Goal: Task Accomplishment & Management: Use online tool/utility

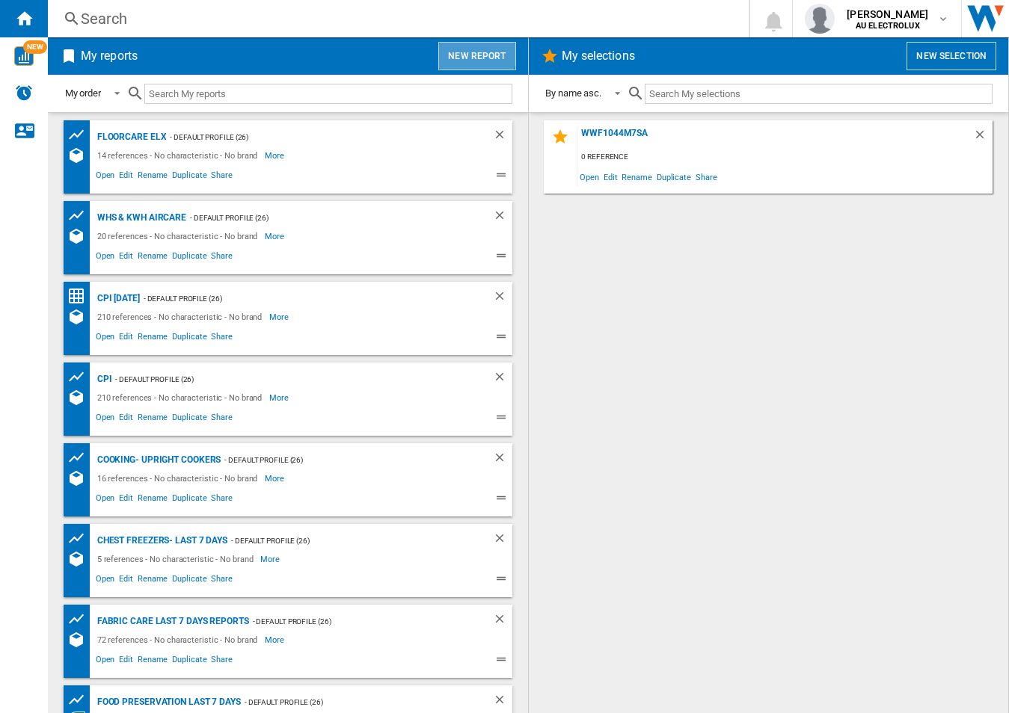
click at [478, 53] on button "New report" at bounding box center [476, 56] width 77 height 28
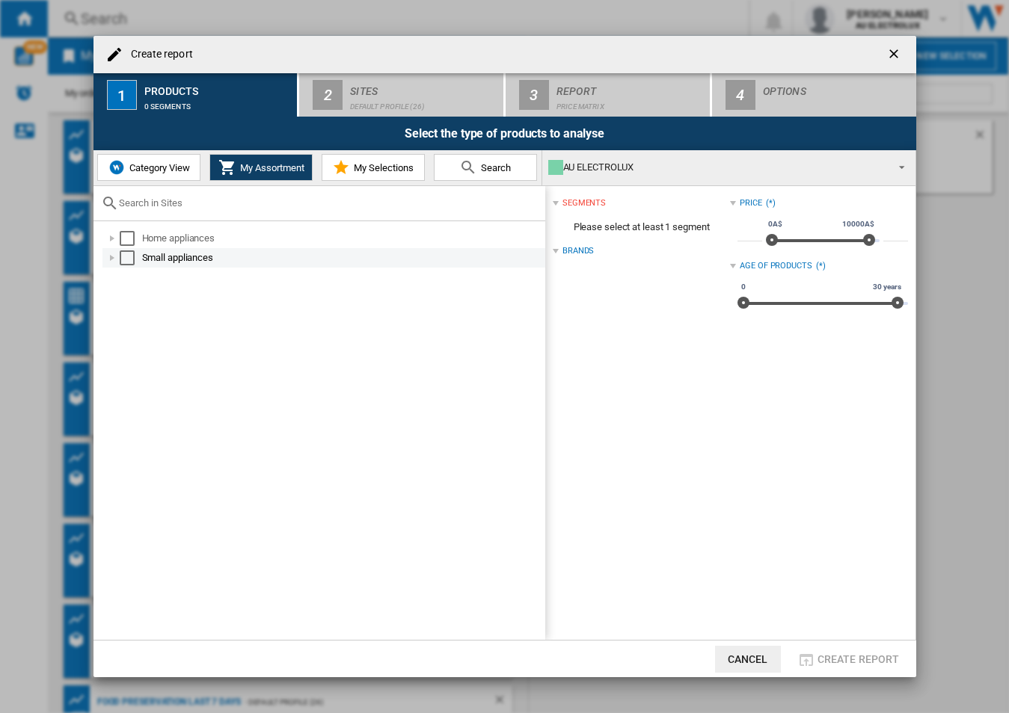
click at [117, 259] on div at bounding box center [112, 258] width 15 height 15
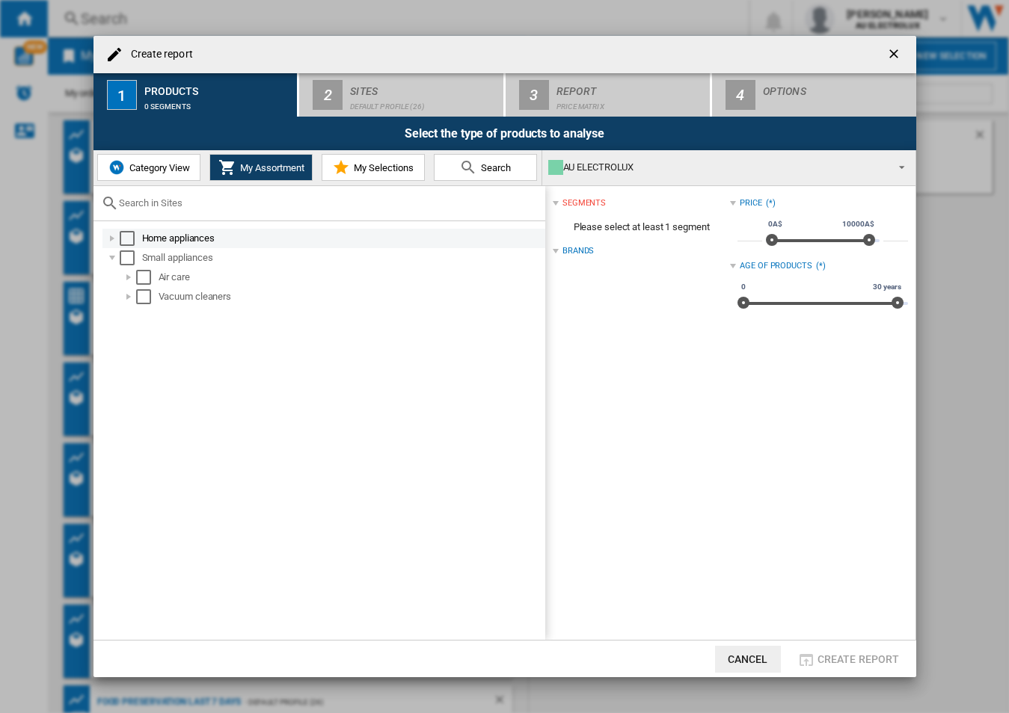
click at [114, 240] on div at bounding box center [112, 238] width 15 height 15
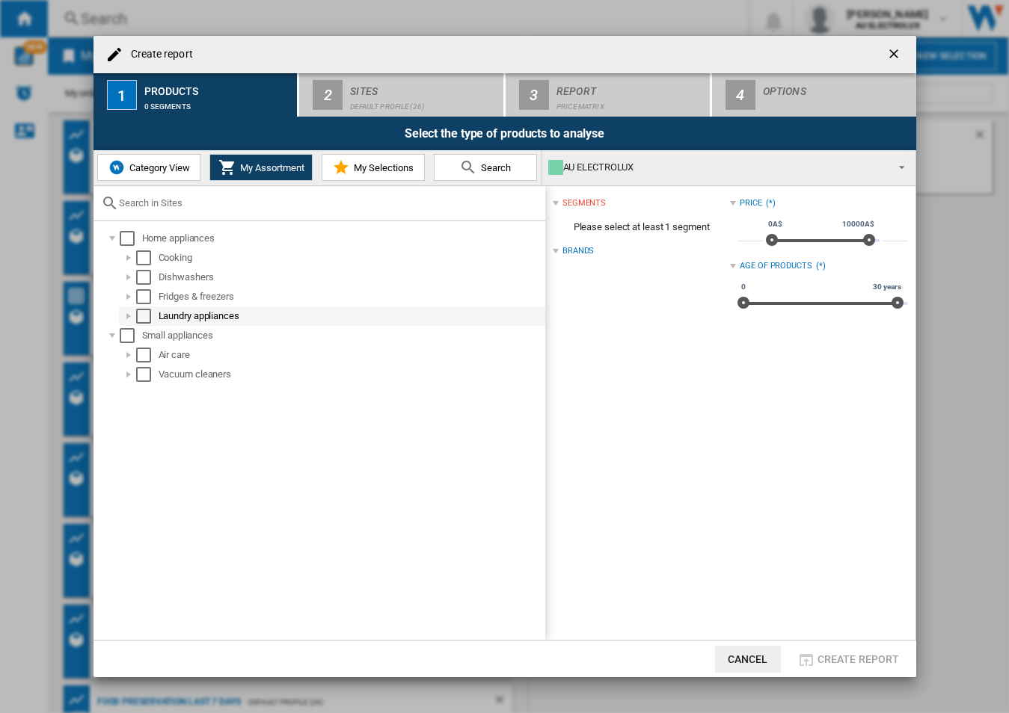
click at [127, 321] on div at bounding box center [128, 316] width 15 height 15
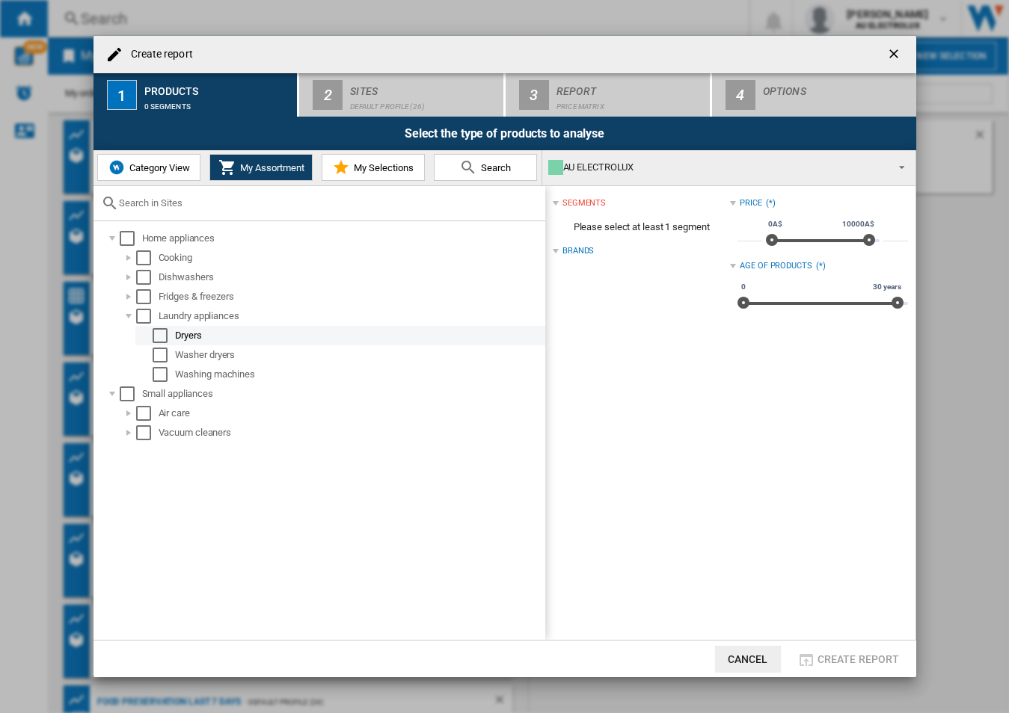
click at [156, 337] on div "Select" at bounding box center [160, 335] width 15 height 15
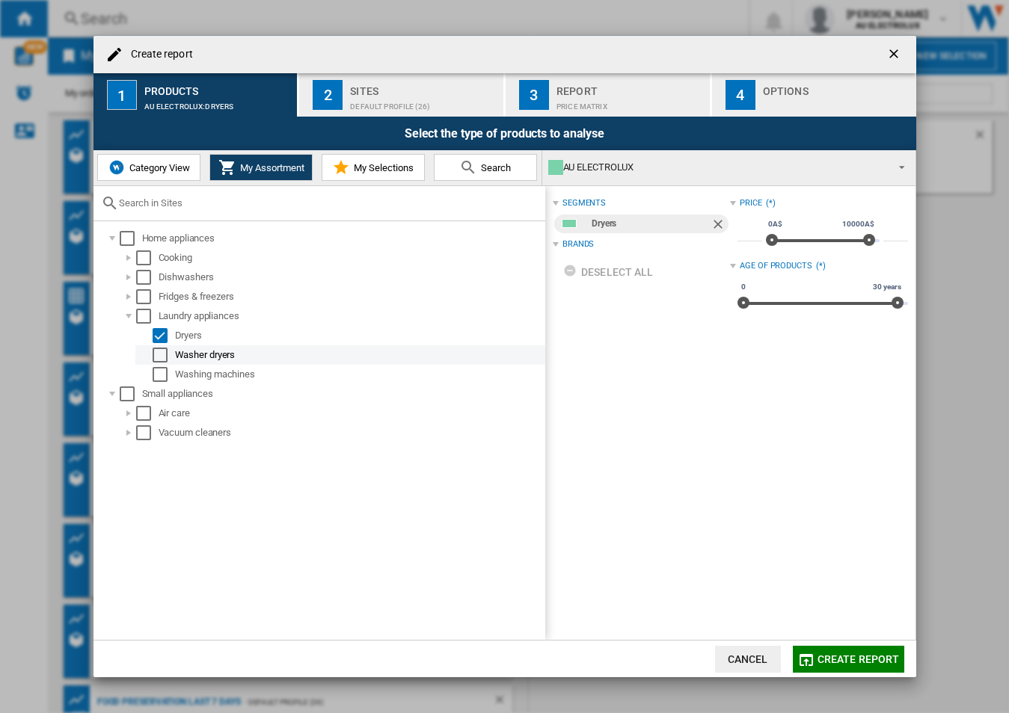
click at [150, 354] on div at bounding box center [145, 355] width 15 height 15
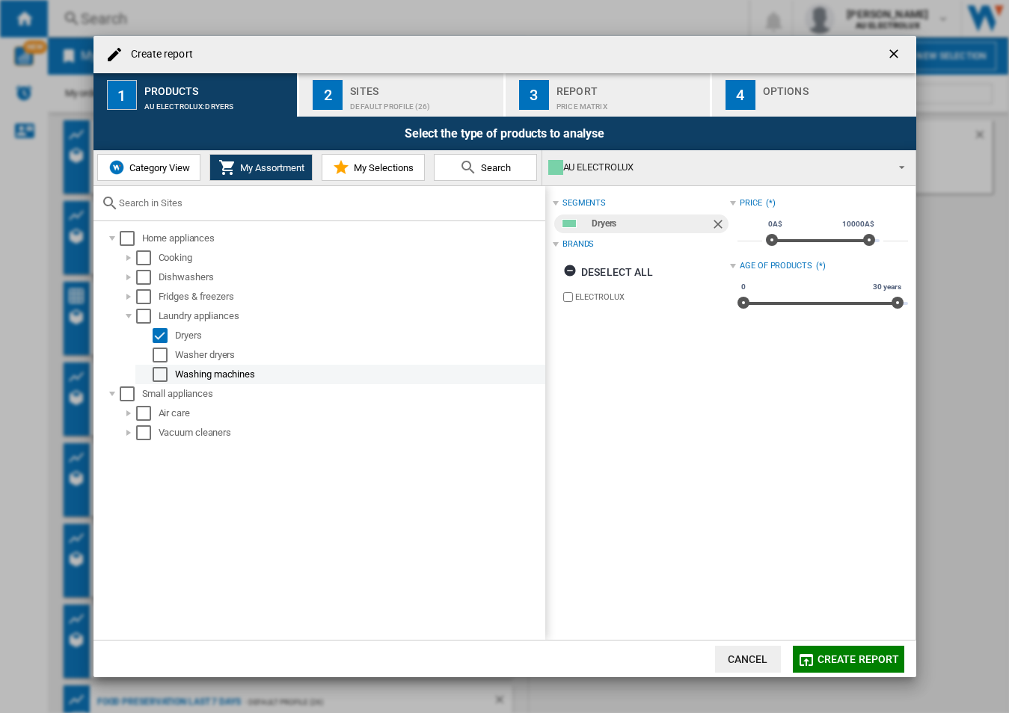
drag, startPoint x: 156, startPoint y: 376, endPoint x: 171, endPoint y: 390, distance: 20.1
click at [159, 376] on div "Select" at bounding box center [160, 374] width 15 height 15
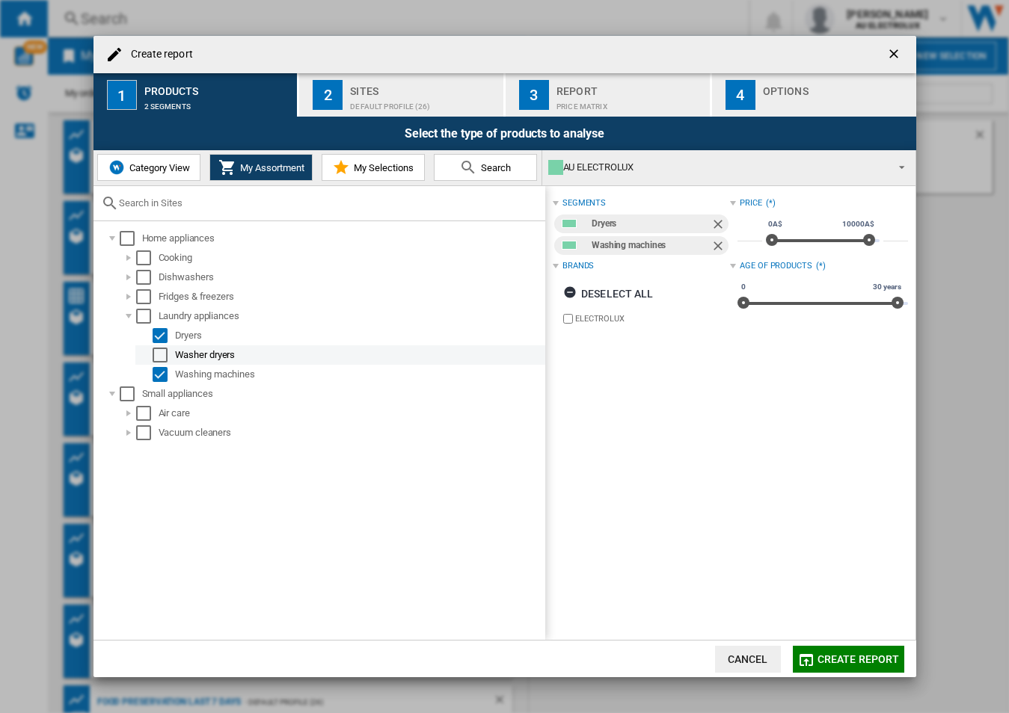
click at [171, 357] on md-checkbox "Select" at bounding box center [164, 355] width 22 height 15
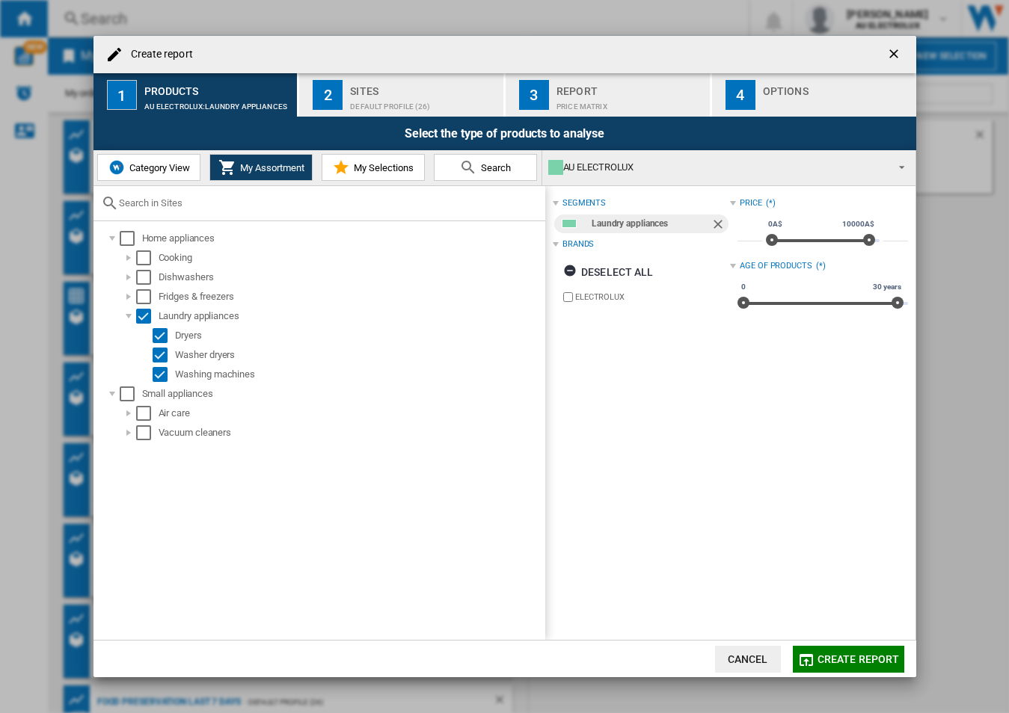
click at [407, 175] on button "My Selections" at bounding box center [373, 167] width 103 height 27
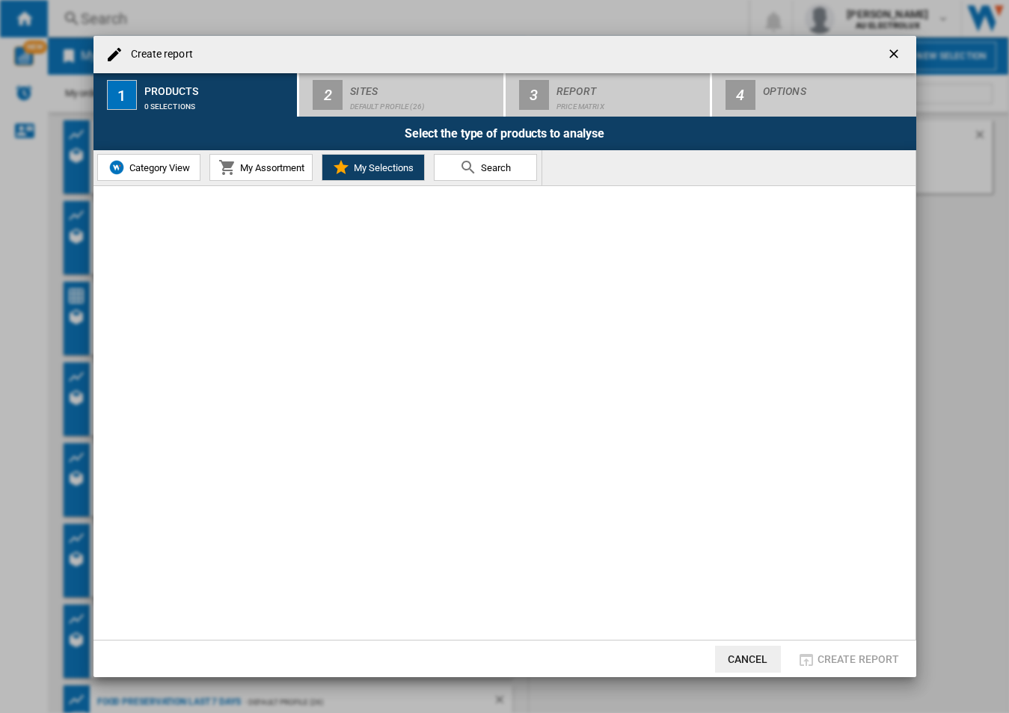
click at [477, 158] on button "Search" at bounding box center [485, 167] width 103 height 27
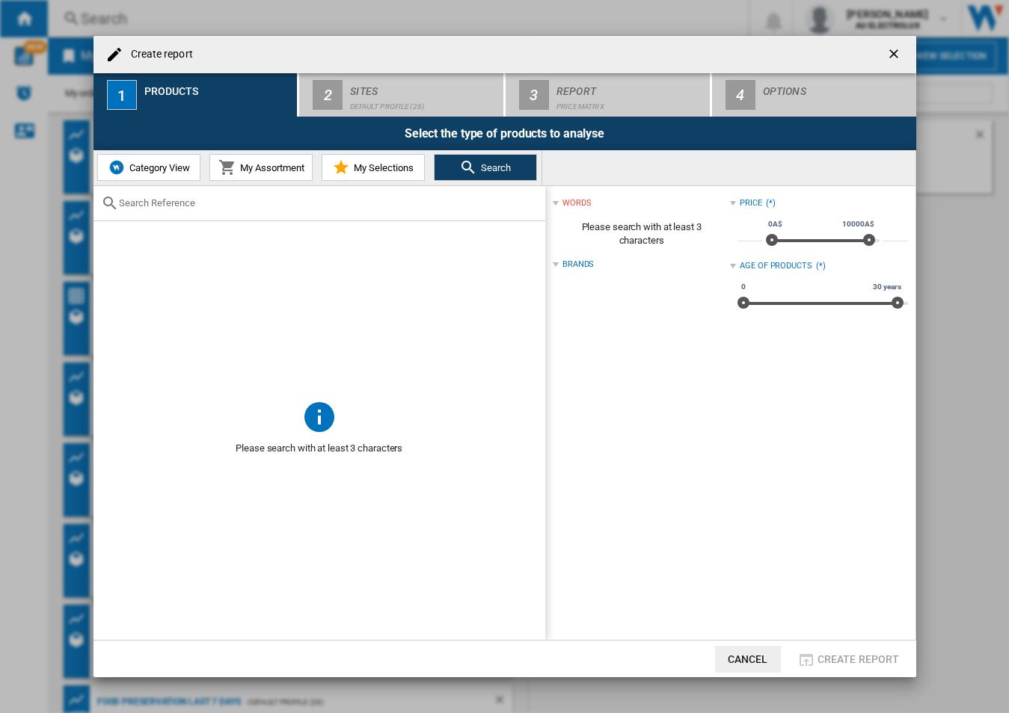
click at [237, 203] on input "text" at bounding box center [328, 202] width 419 height 11
click at [571, 266] on div "Brands" at bounding box center [577, 265] width 31 height 12
click at [203, 197] on input "text" at bounding box center [328, 202] width 419 height 11
click at [272, 207] on input "text" at bounding box center [328, 202] width 419 height 11
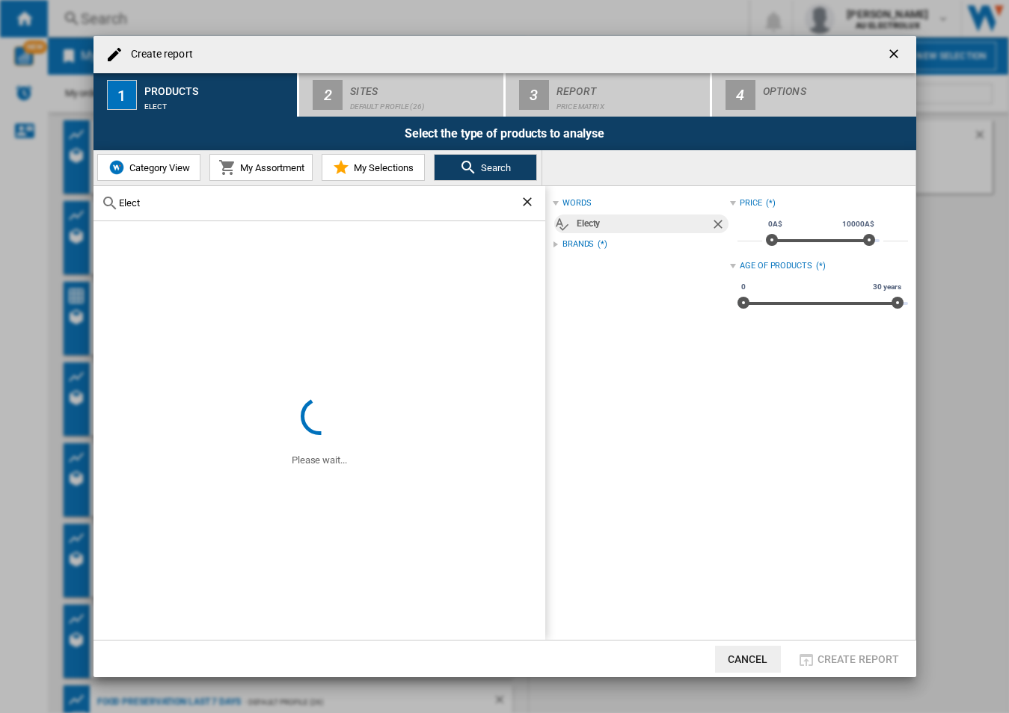
type input "Elect"
click at [711, 221] on ng-md-icon "Remove" at bounding box center [719, 226] width 18 height 18
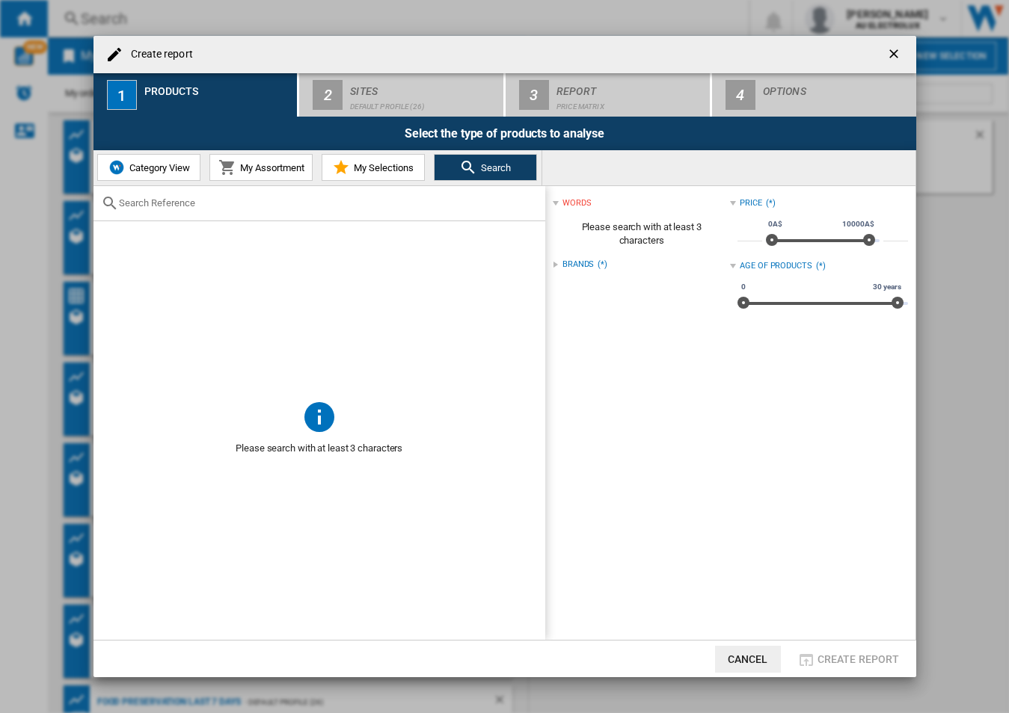
drag, startPoint x: 239, startPoint y: 167, endPoint x: 163, endPoint y: 175, distance: 76.0
click at [225, 171] on button "My Assortment" at bounding box center [260, 167] width 103 height 27
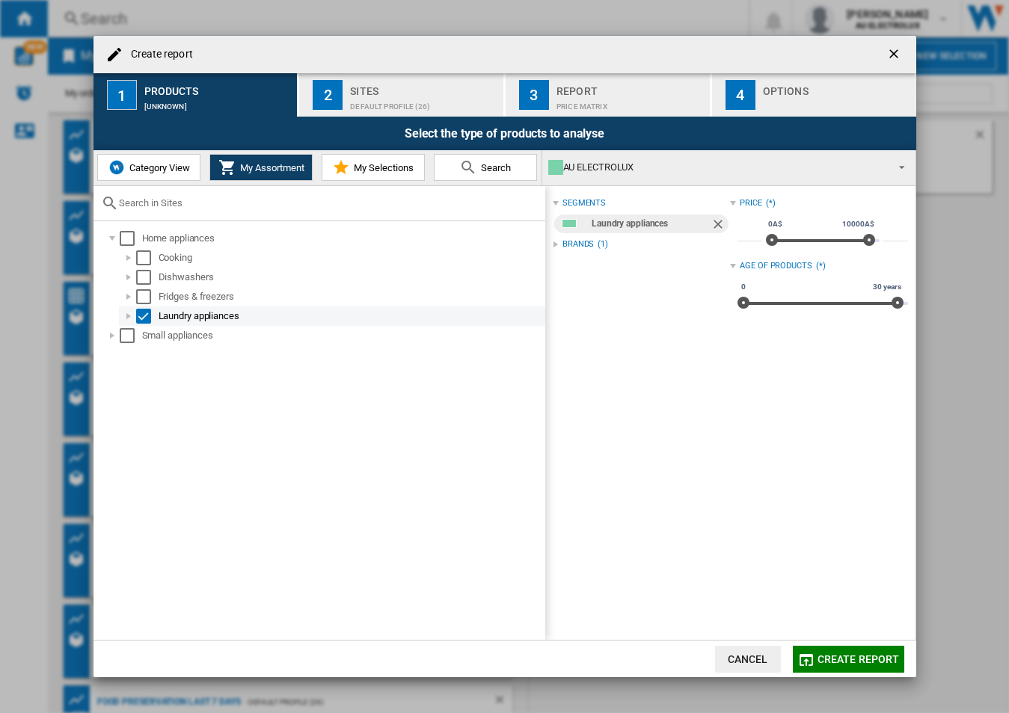
click at [129, 319] on div at bounding box center [128, 316] width 15 height 15
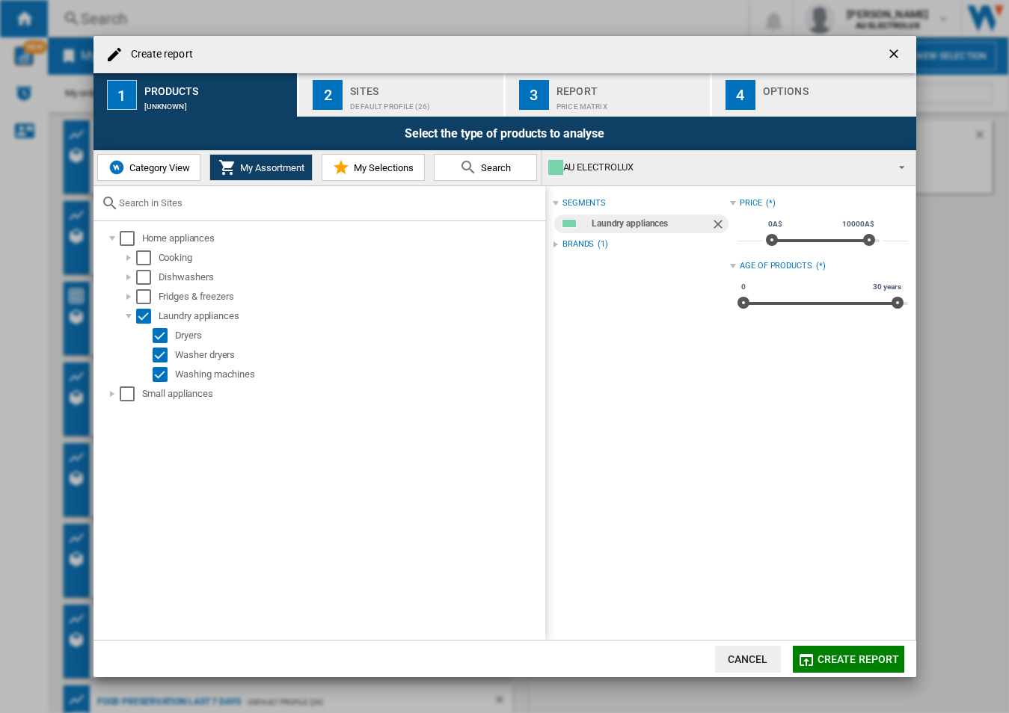
click at [464, 168] on md-icon at bounding box center [468, 168] width 18 height 18
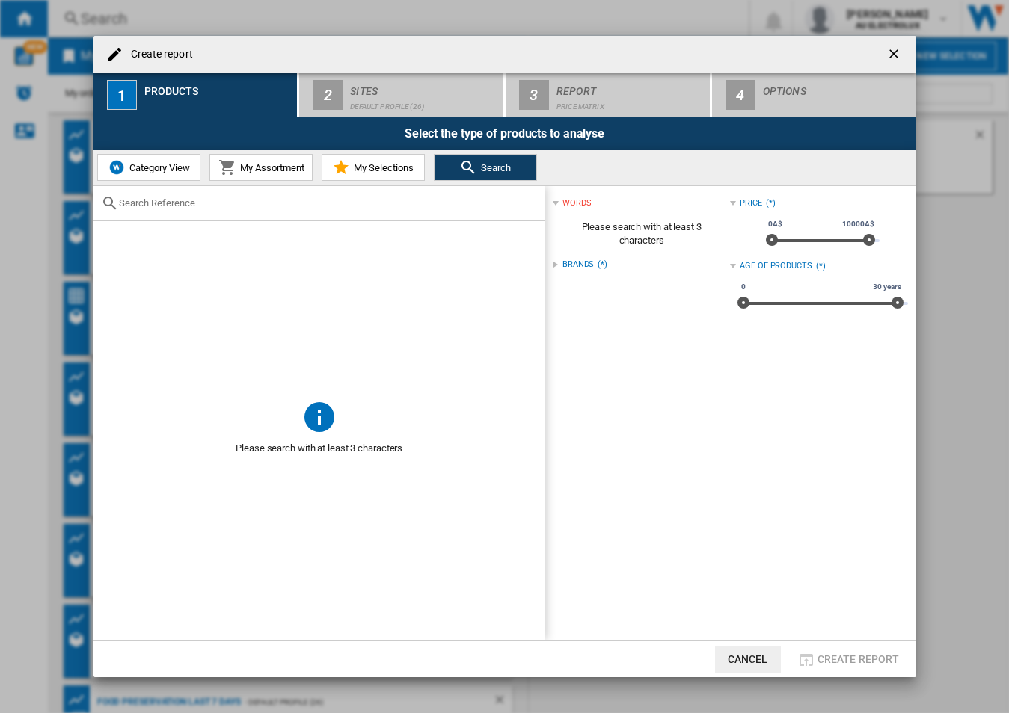
drag, startPoint x: 304, startPoint y: 209, endPoint x: 304, endPoint y: 199, distance: 9.7
click at [304, 200] on input "text" at bounding box center [328, 202] width 419 height 11
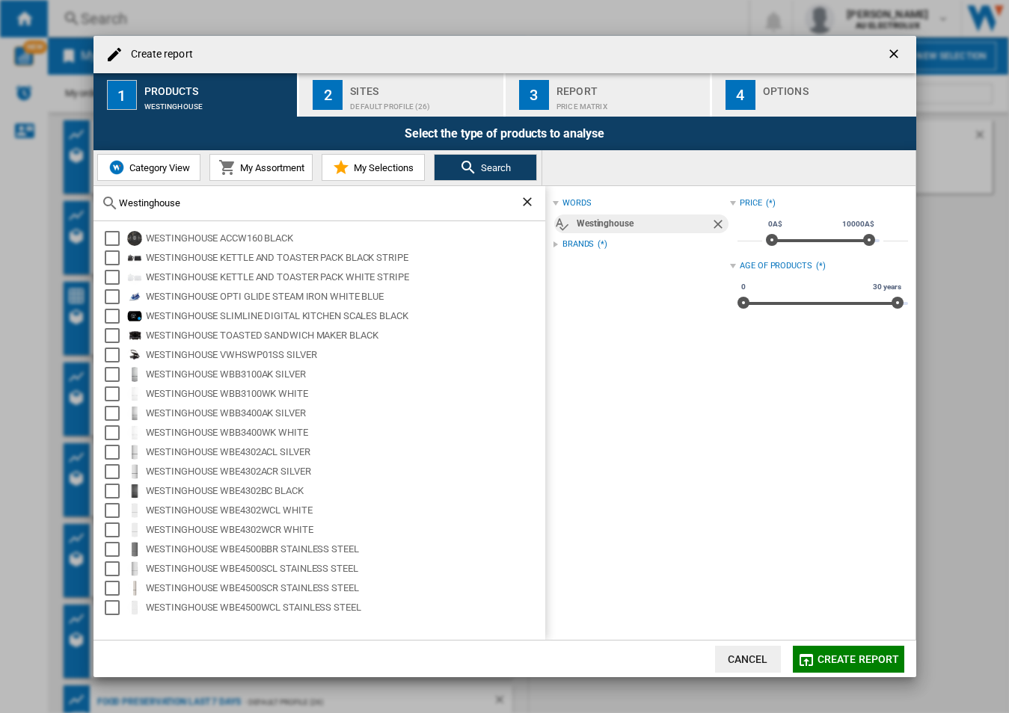
type input "Westinghouse"
click at [532, 203] on ng-md-icon "Clear search" at bounding box center [529, 203] width 18 height 18
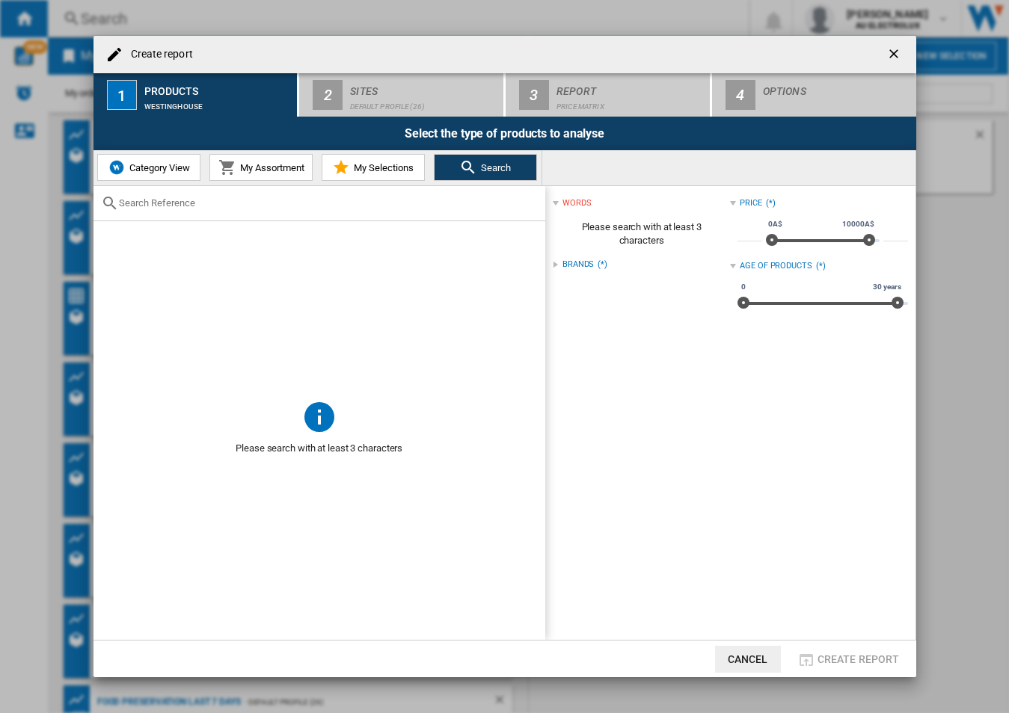
click at [248, 159] on button "My Assortment" at bounding box center [260, 167] width 103 height 27
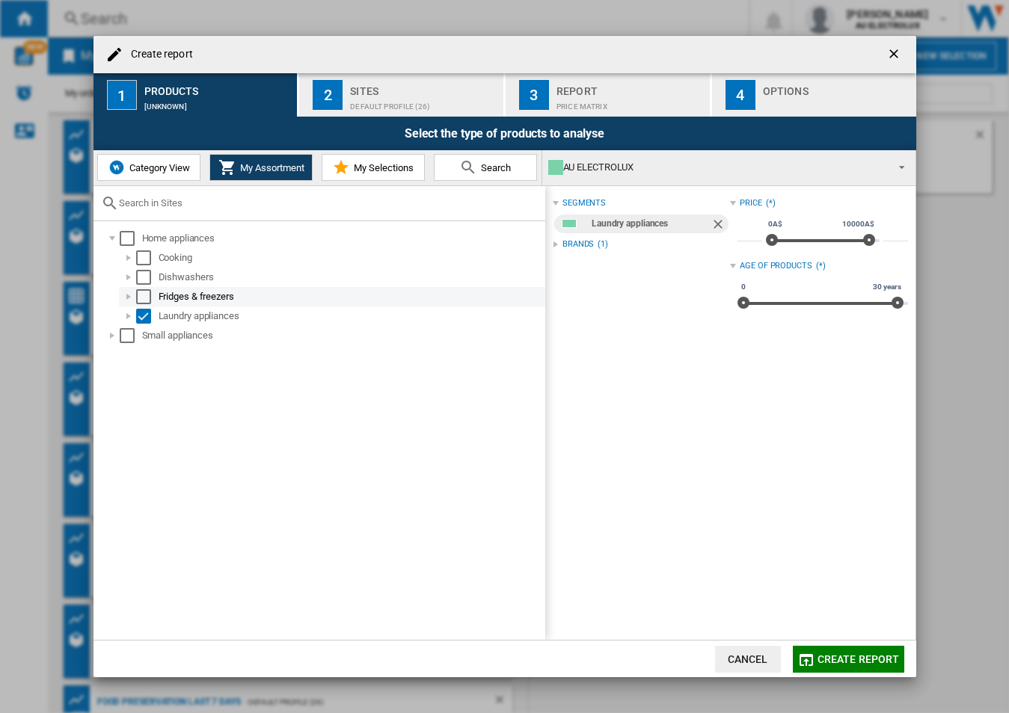
click at [147, 298] on div "Select" at bounding box center [143, 296] width 15 height 15
click at [580, 268] on div "Brands" at bounding box center [577, 266] width 31 height 12
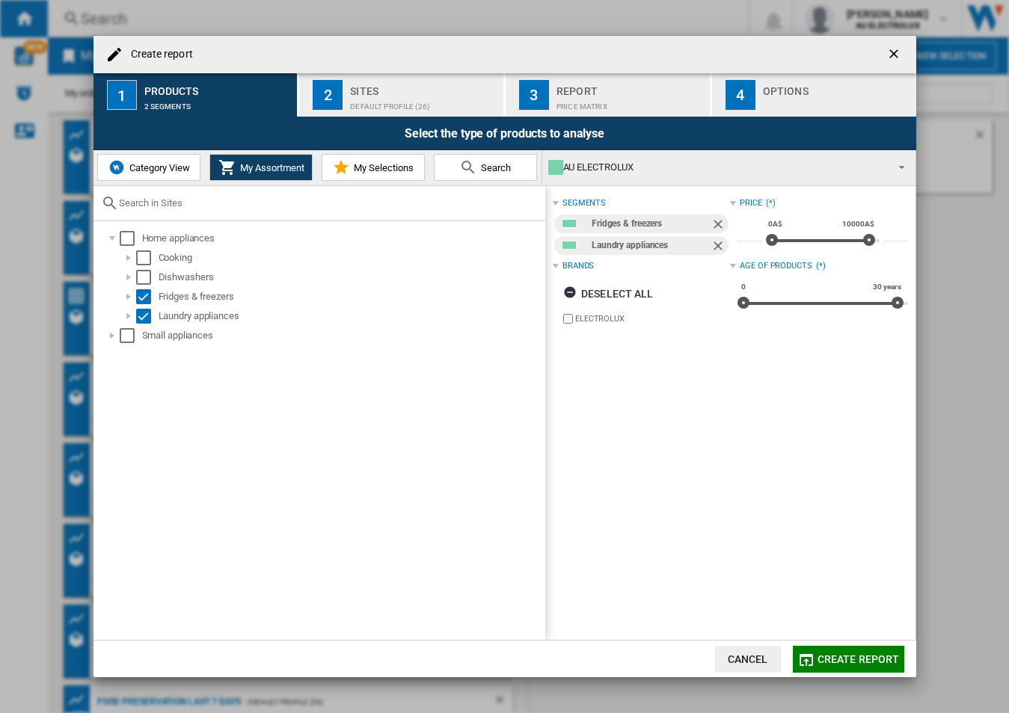
click at [407, 173] on span "My Selections" at bounding box center [382, 167] width 64 height 11
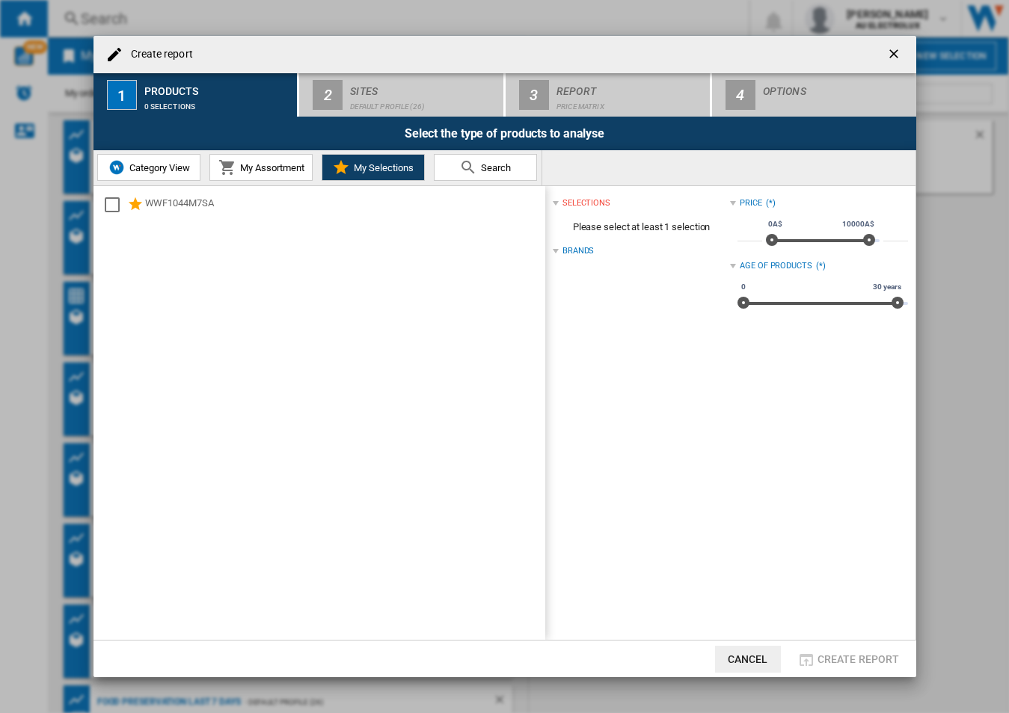
click at [168, 171] on span "Category View" at bounding box center [158, 167] width 64 height 11
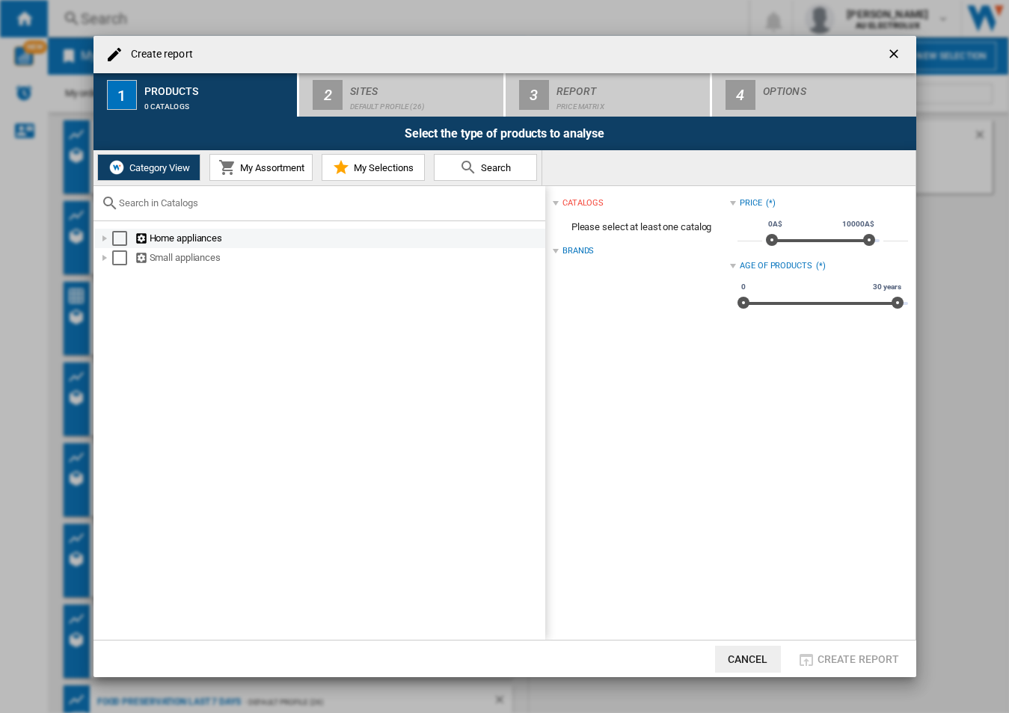
click at [102, 236] on div at bounding box center [104, 238] width 15 height 15
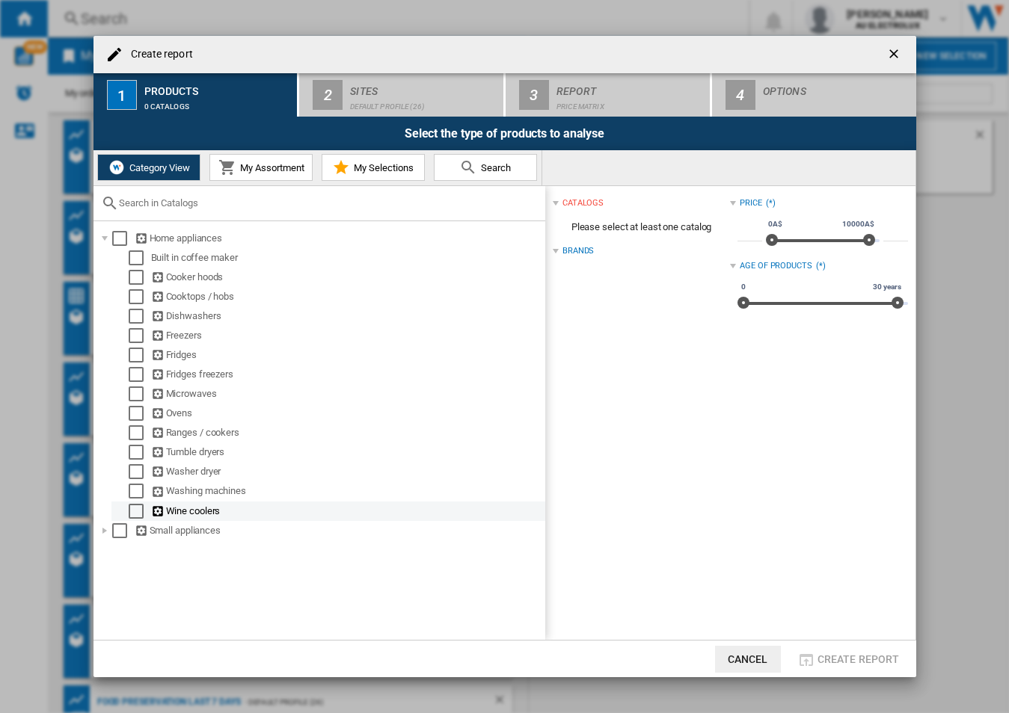
click at [127, 515] on div at bounding box center [121, 511] width 15 height 15
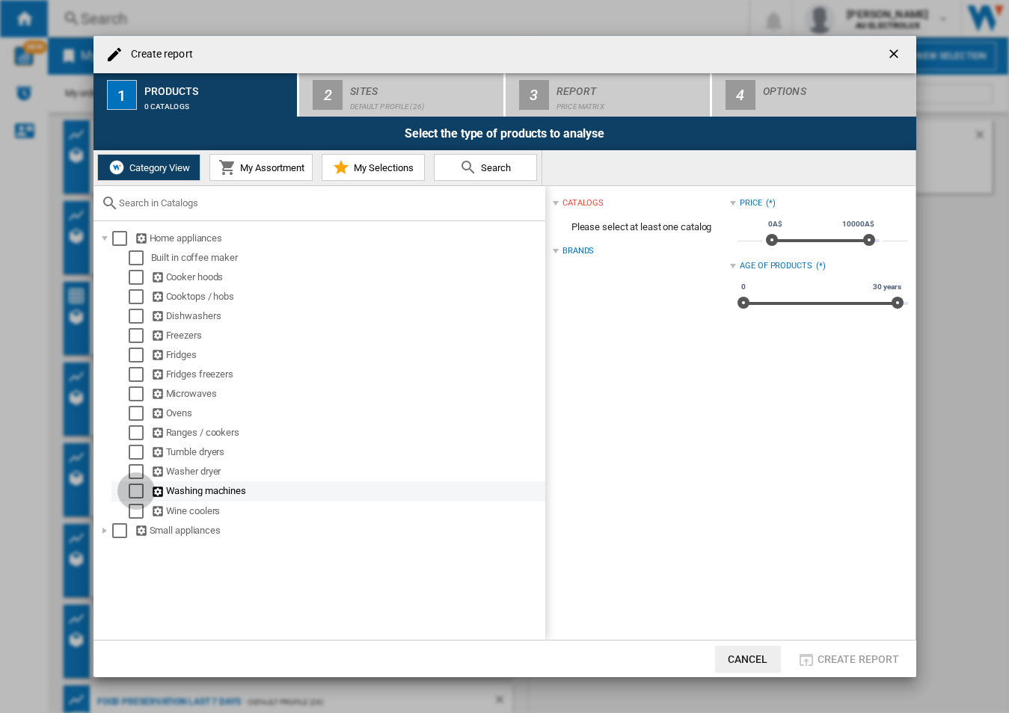
click at [139, 497] on div "Select" at bounding box center [136, 491] width 15 height 15
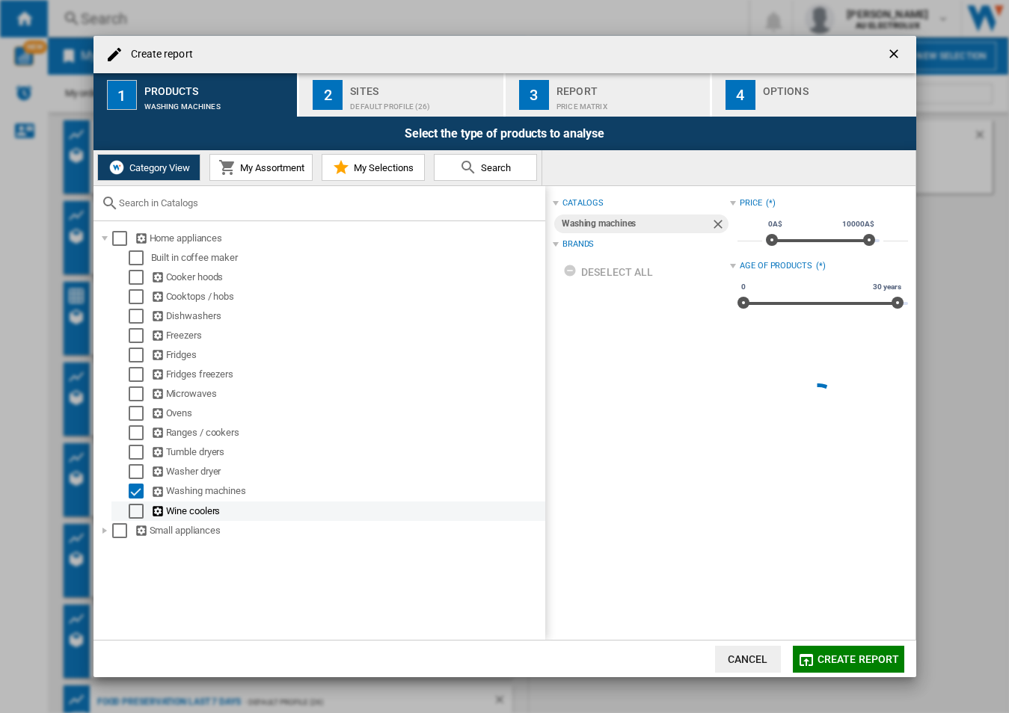
click at [138, 517] on div "Select" at bounding box center [136, 511] width 15 height 15
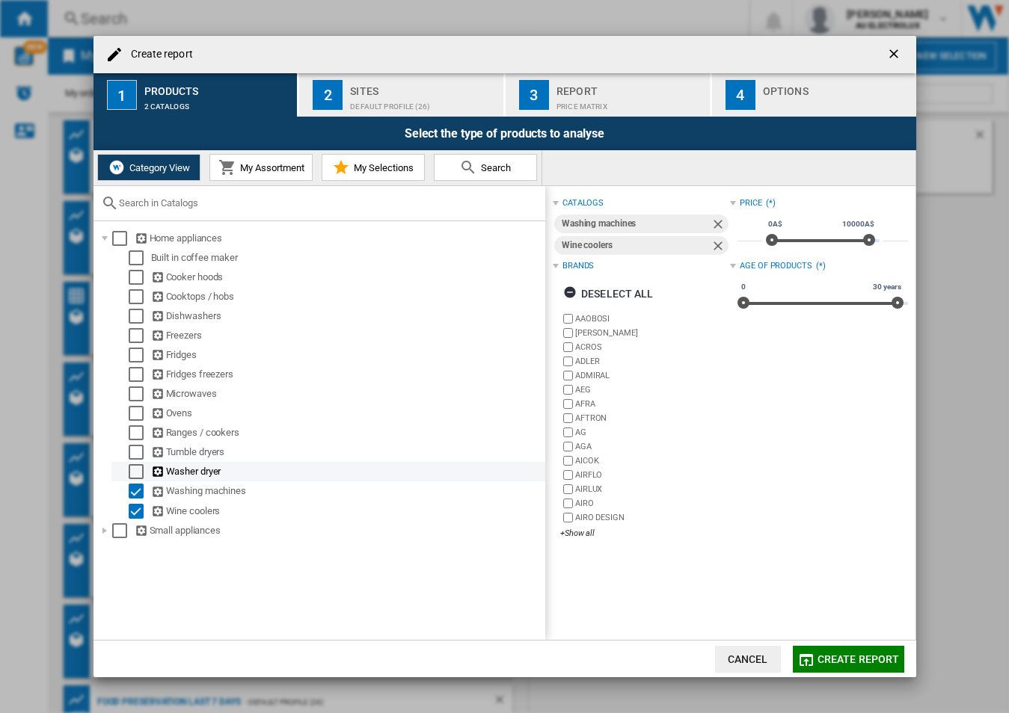
click at [133, 464] on div "Select" at bounding box center [136, 471] width 15 height 15
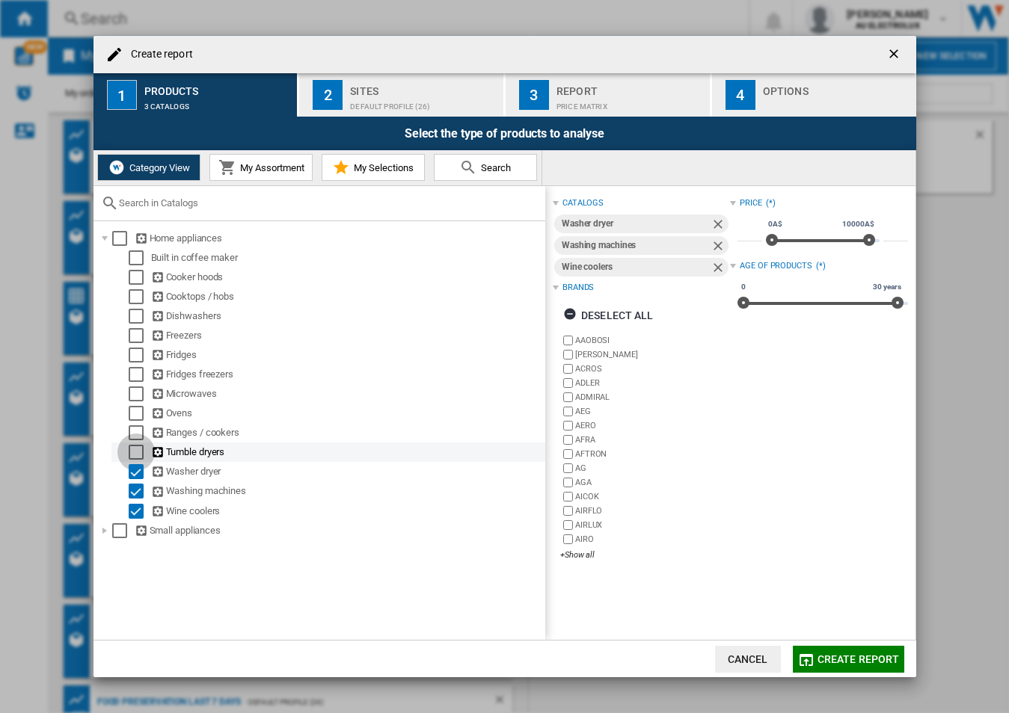
click at [135, 447] on div "Select" at bounding box center [136, 452] width 15 height 15
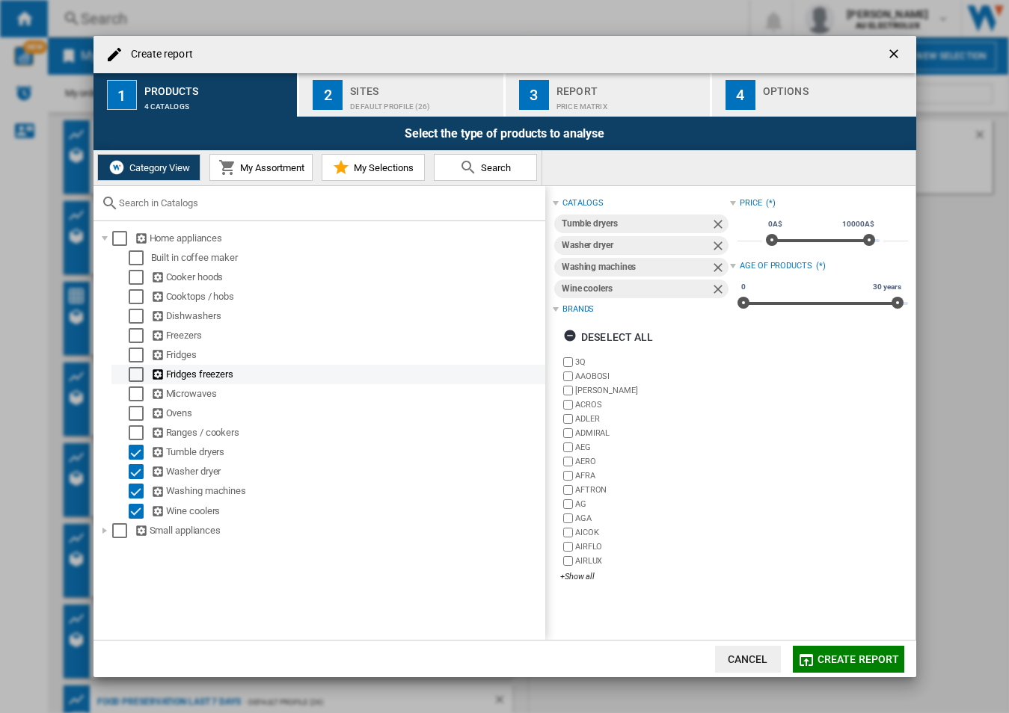
click at [141, 372] on div "Select" at bounding box center [136, 374] width 15 height 15
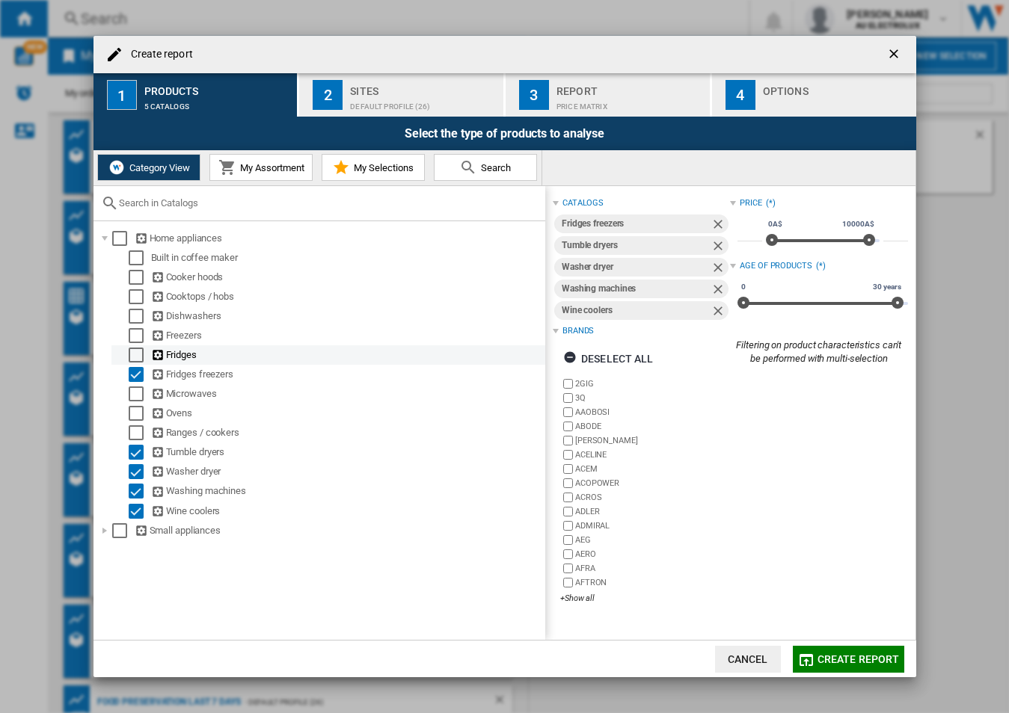
click at [132, 349] on div "Select" at bounding box center [136, 355] width 15 height 15
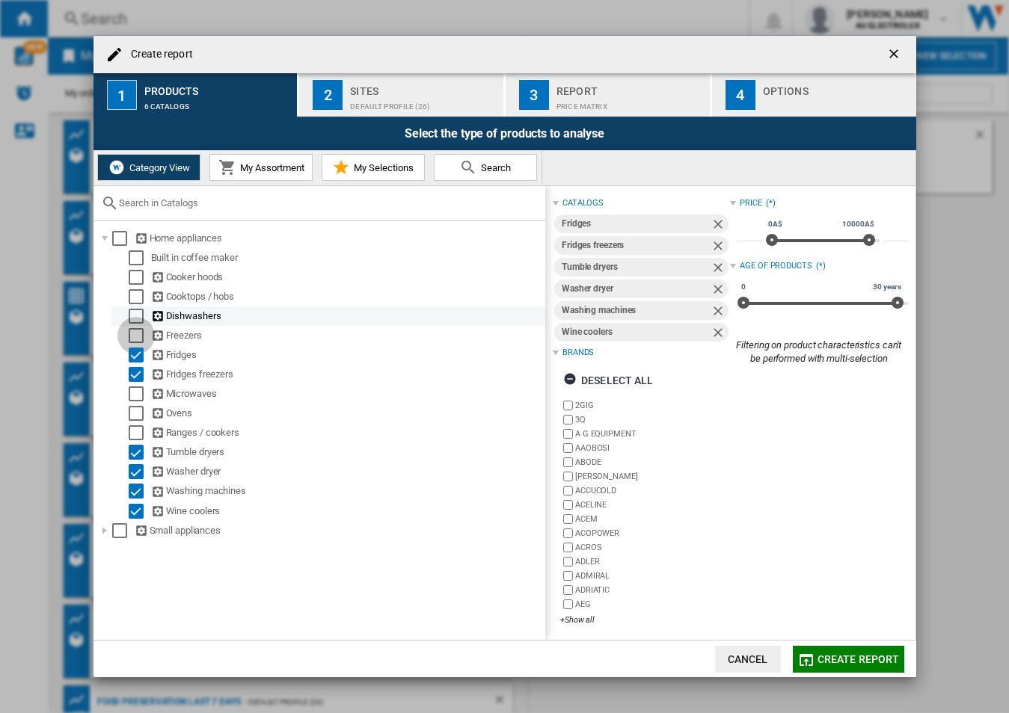
drag, startPoint x: 131, startPoint y: 332, endPoint x: 148, endPoint y: 310, distance: 28.3
click at [132, 332] on div "Select" at bounding box center [136, 335] width 15 height 15
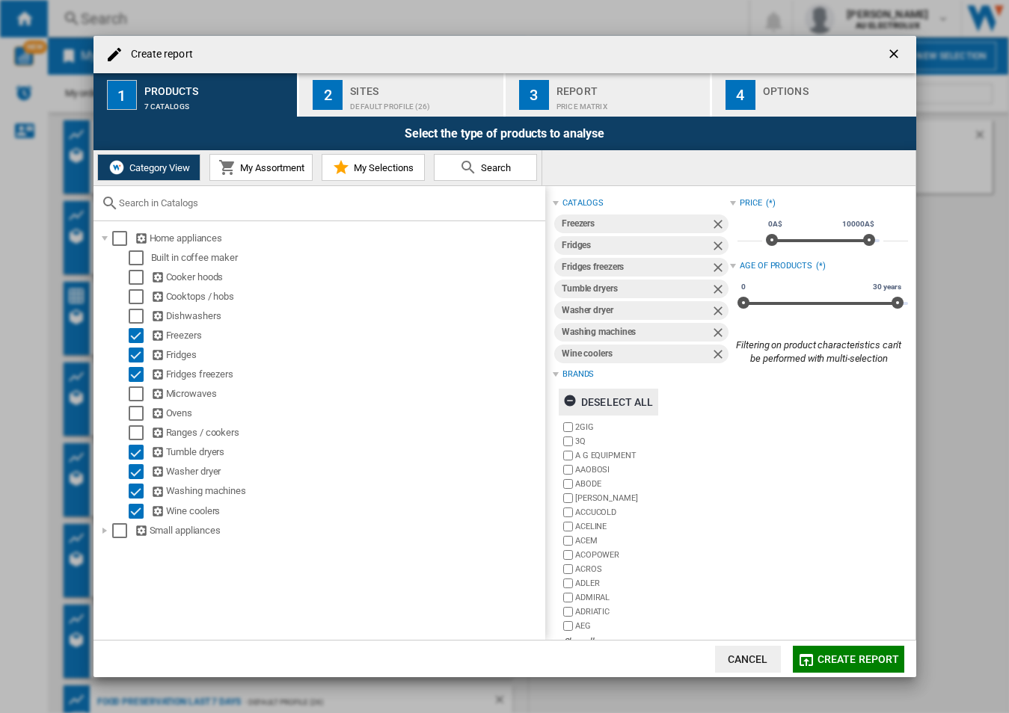
click at [567, 402] on ng-md-icon "button" at bounding box center [572, 403] width 18 height 18
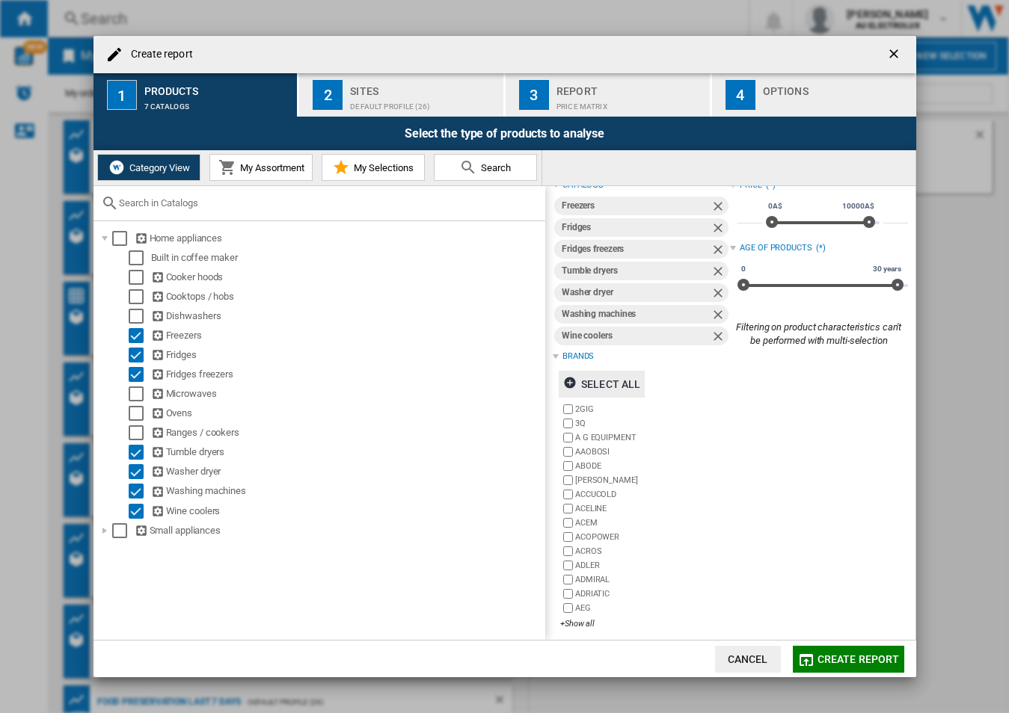
scroll to position [25, 0]
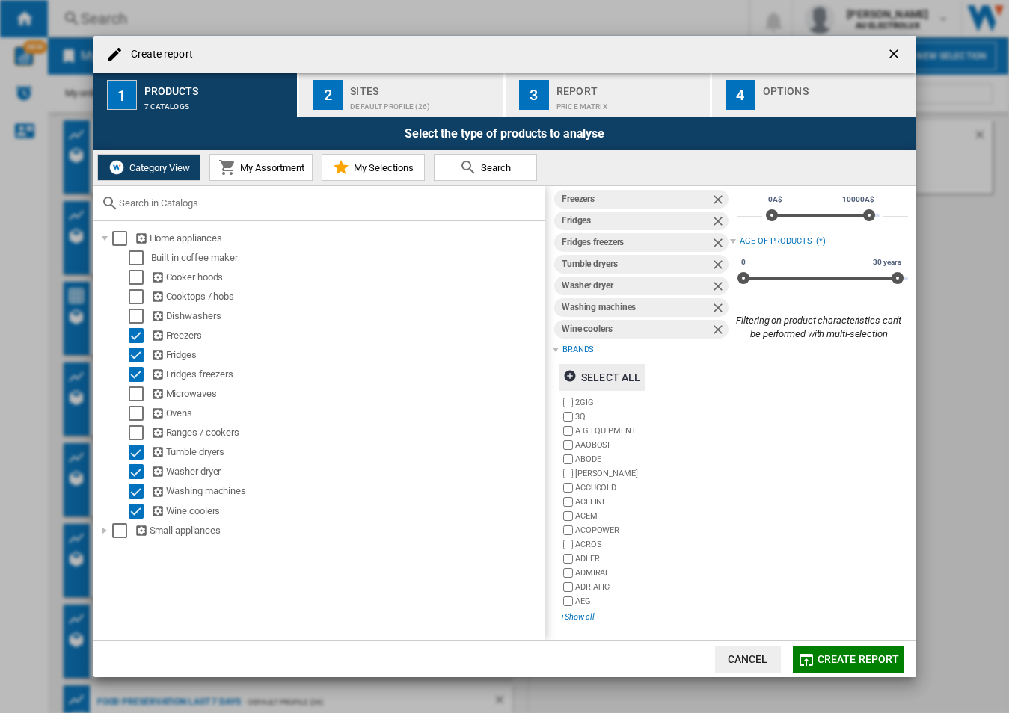
click at [563, 618] on div "+Show all" at bounding box center [645, 617] width 170 height 11
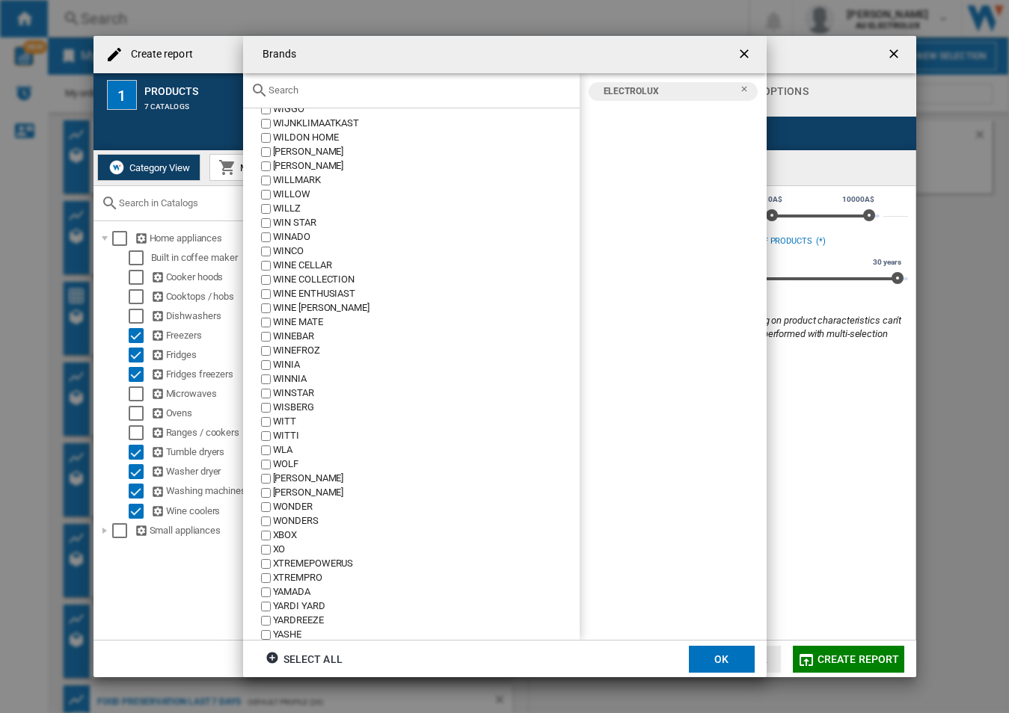
scroll to position [22844, 0]
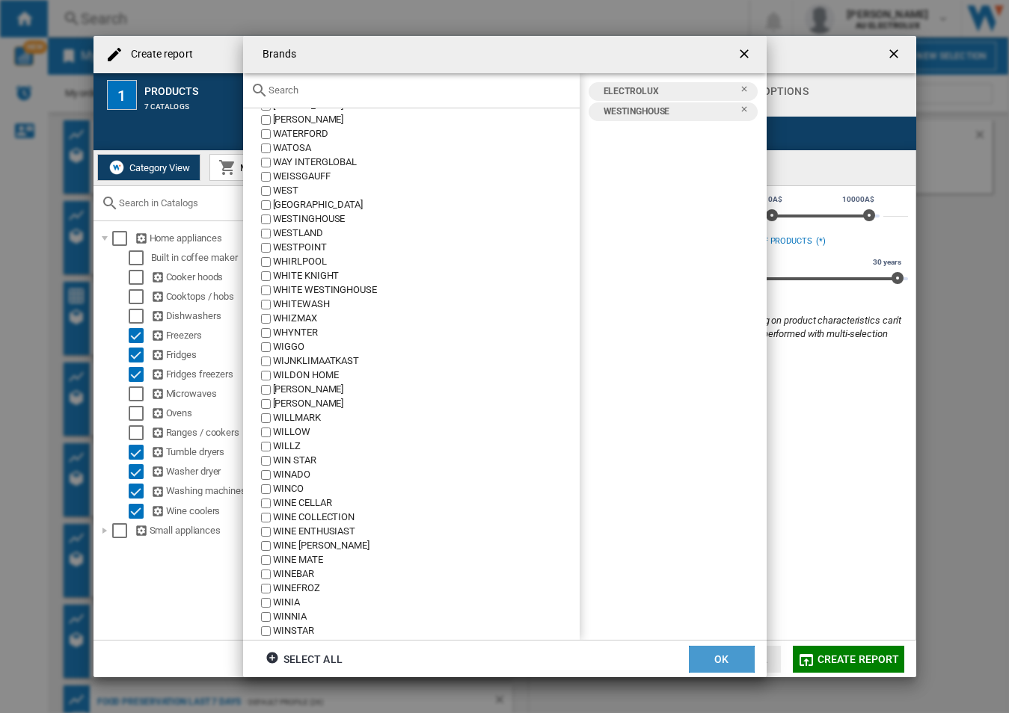
click at [717, 664] on button "OK" at bounding box center [722, 659] width 66 height 27
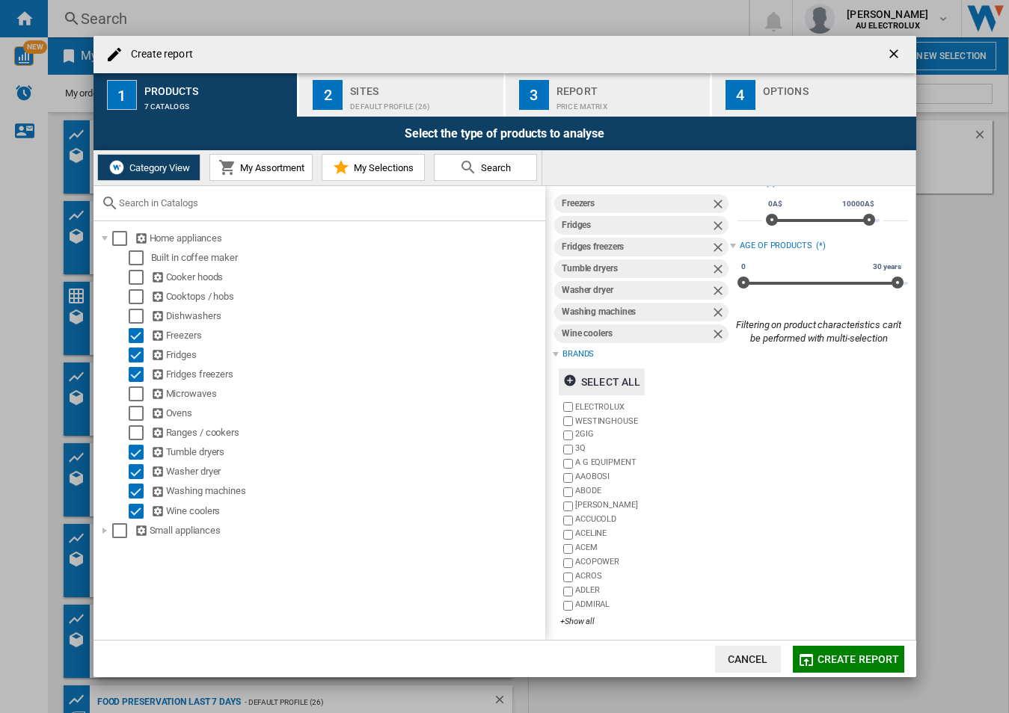
scroll to position [25, 0]
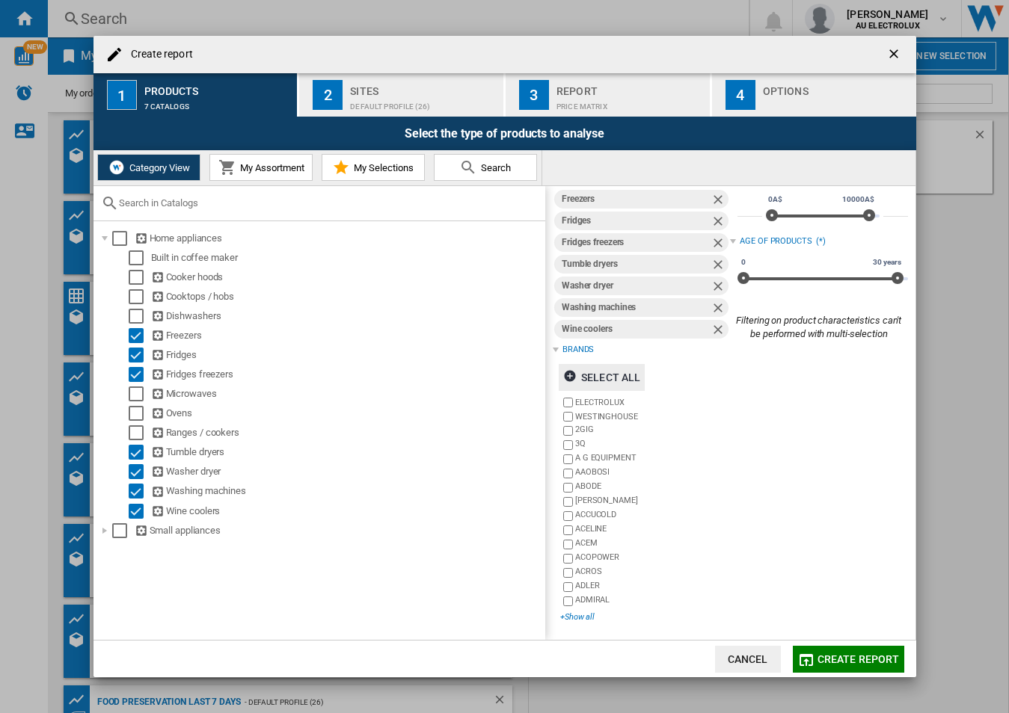
click at [588, 619] on div "+Show all" at bounding box center [645, 617] width 170 height 11
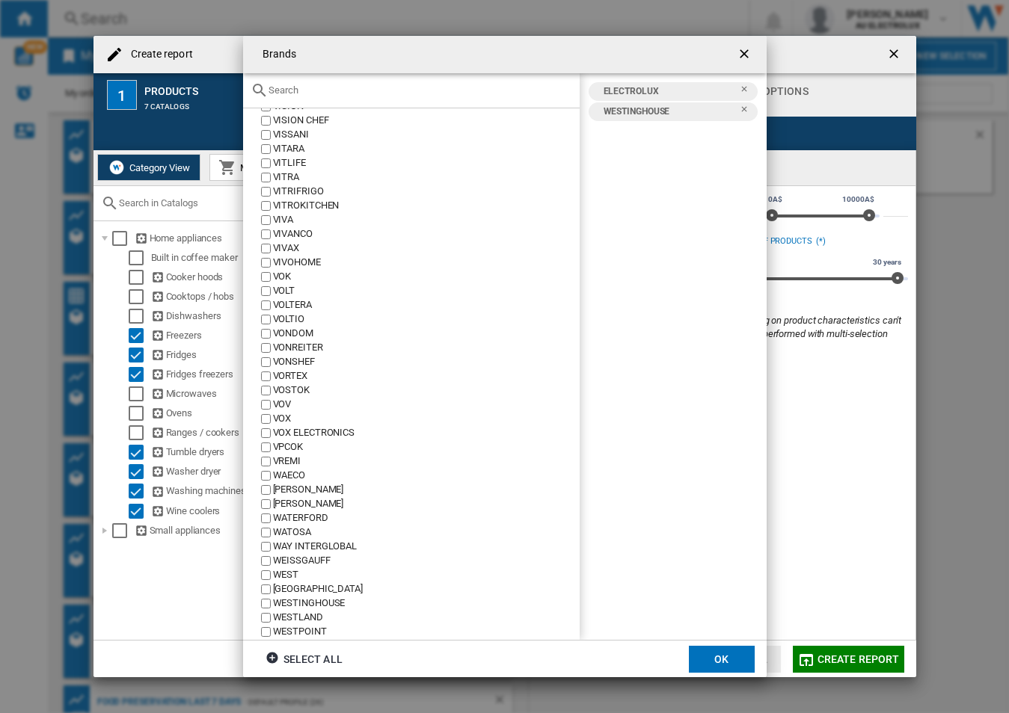
scroll to position [22395, 0]
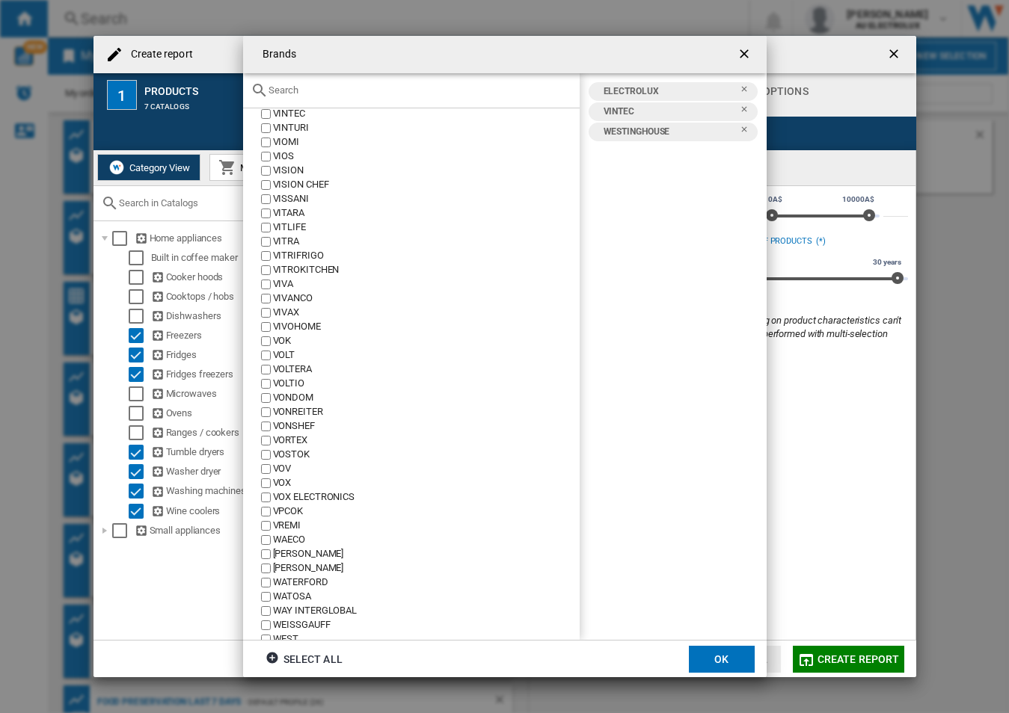
click at [724, 660] on button "OK" at bounding box center [722, 659] width 66 height 27
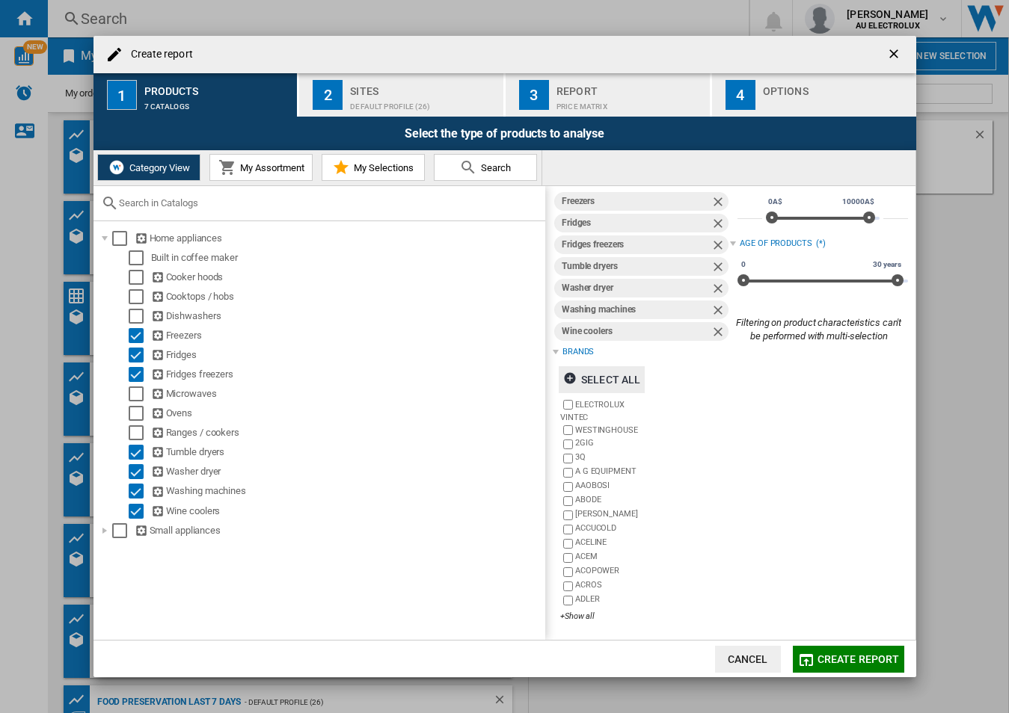
scroll to position [25, 0]
click at [856, 654] on span "Create report" at bounding box center [858, 660] width 82 height 12
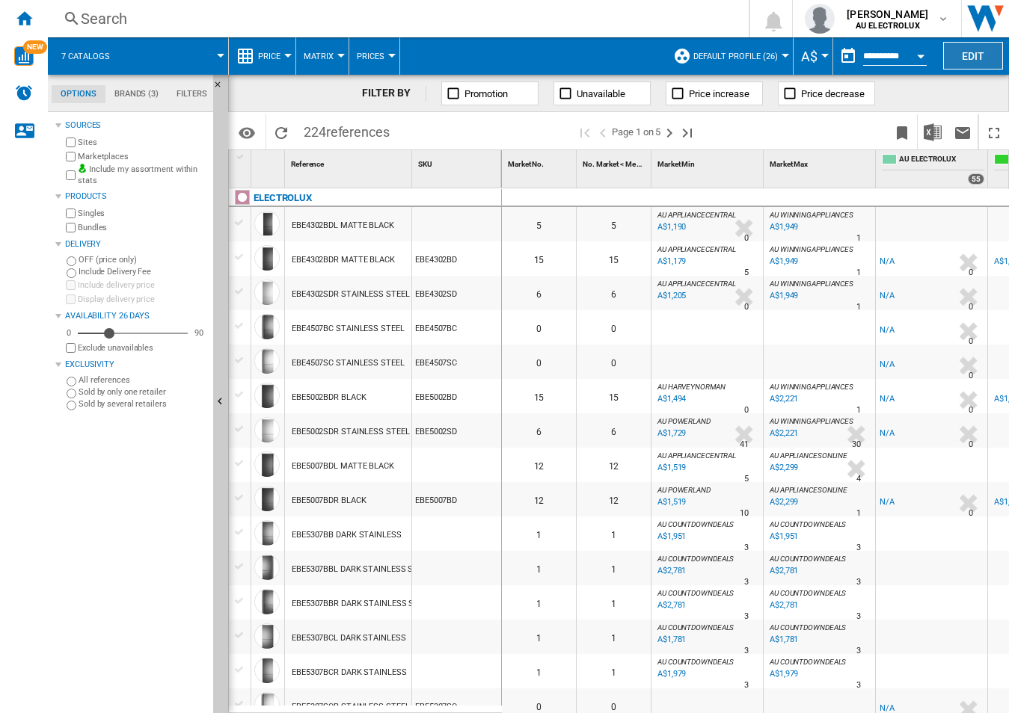
click at [971, 56] on button "Edit" at bounding box center [973, 56] width 60 height 28
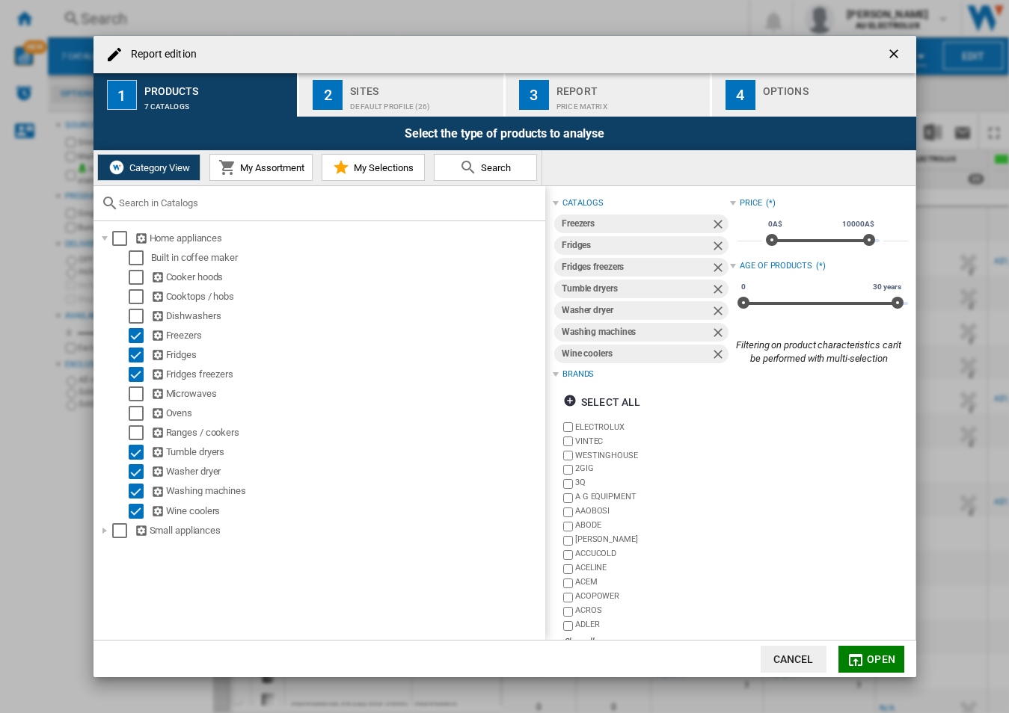
click at [623, 88] on div "Report" at bounding box center [629, 87] width 147 height 16
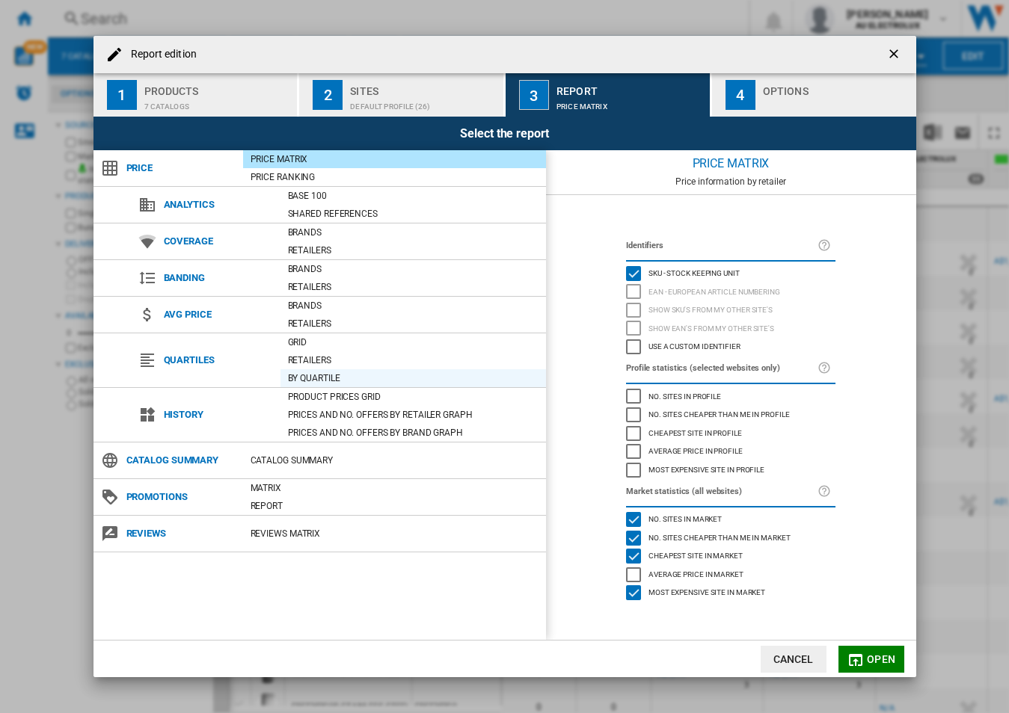
click at [340, 384] on div "By quartile" at bounding box center [412, 378] width 265 height 15
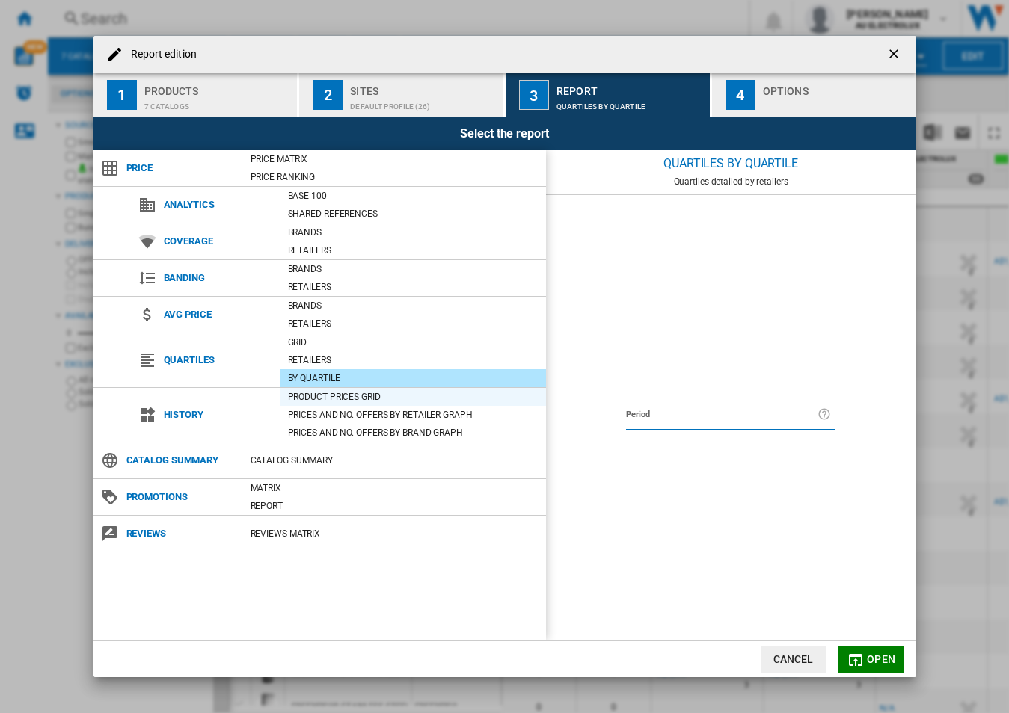
click at [350, 396] on div "Product prices grid" at bounding box center [412, 397] width 265 height 15
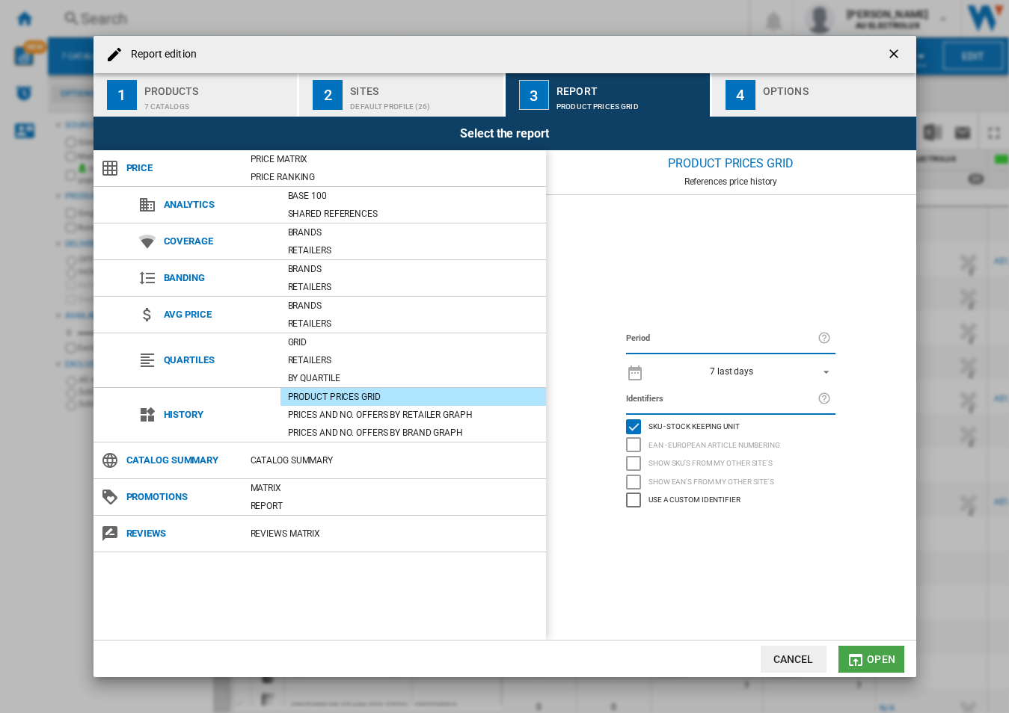
click at [873, 656] on span "Open" at bounding box center [881, 660] width 28 height 12
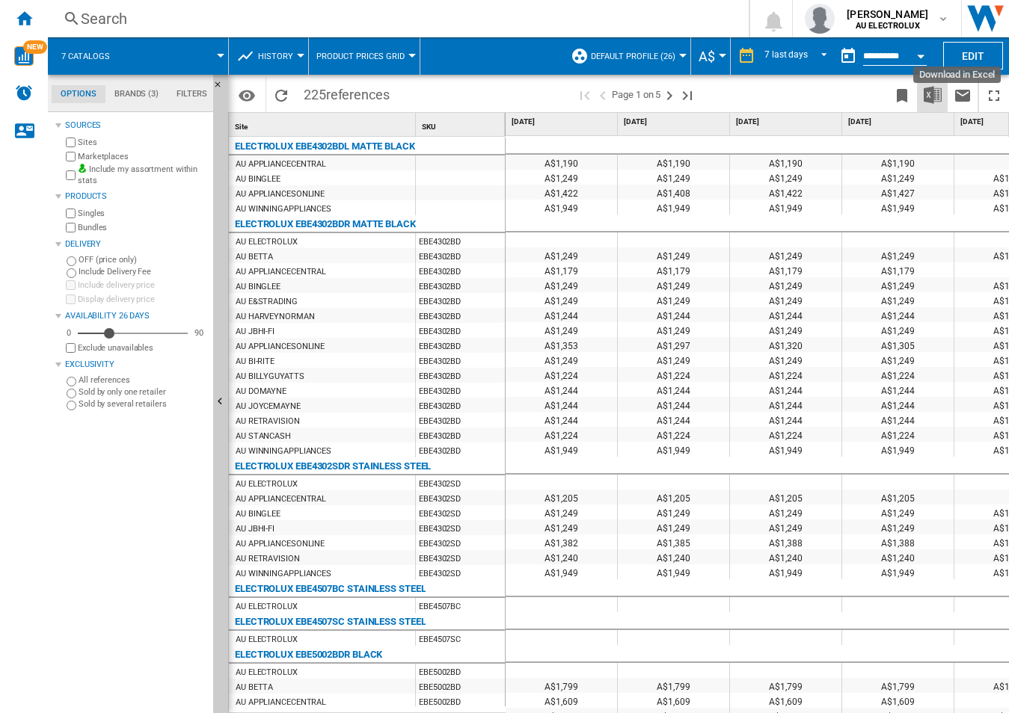
click at [940, 102] on img "Download in Excel" at bounding box center [933, 95] width 18 height 18
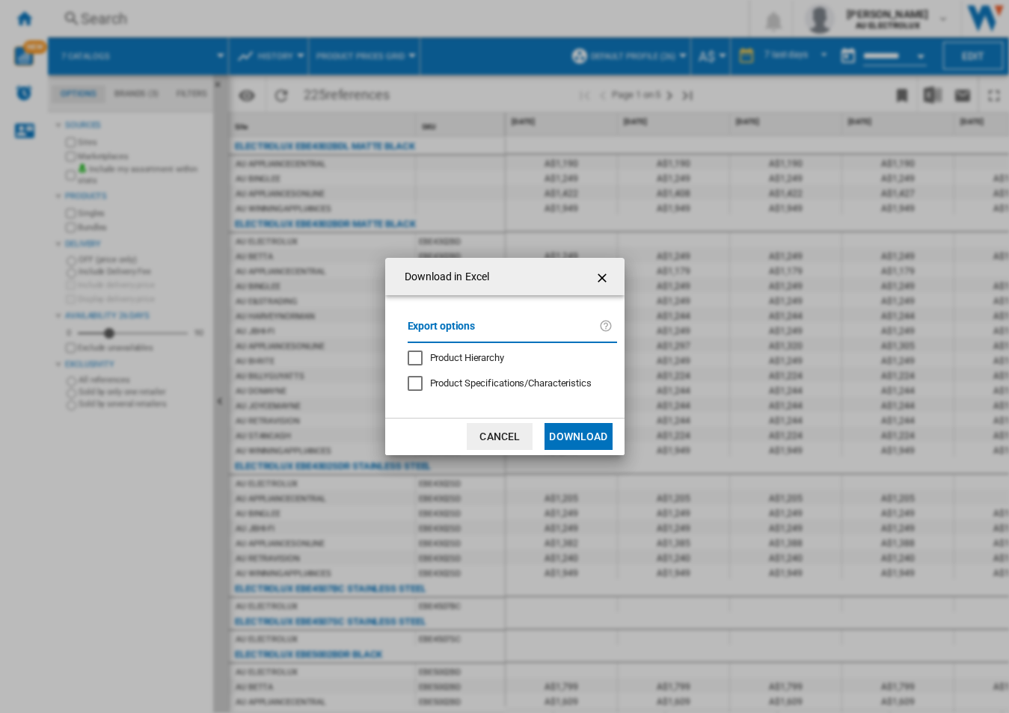
click at [605, 434] on button "Download" at bounding box center [577, 436] width 67 height 27
